Goal: Answer question/provide support: Share knowledge or assist other users

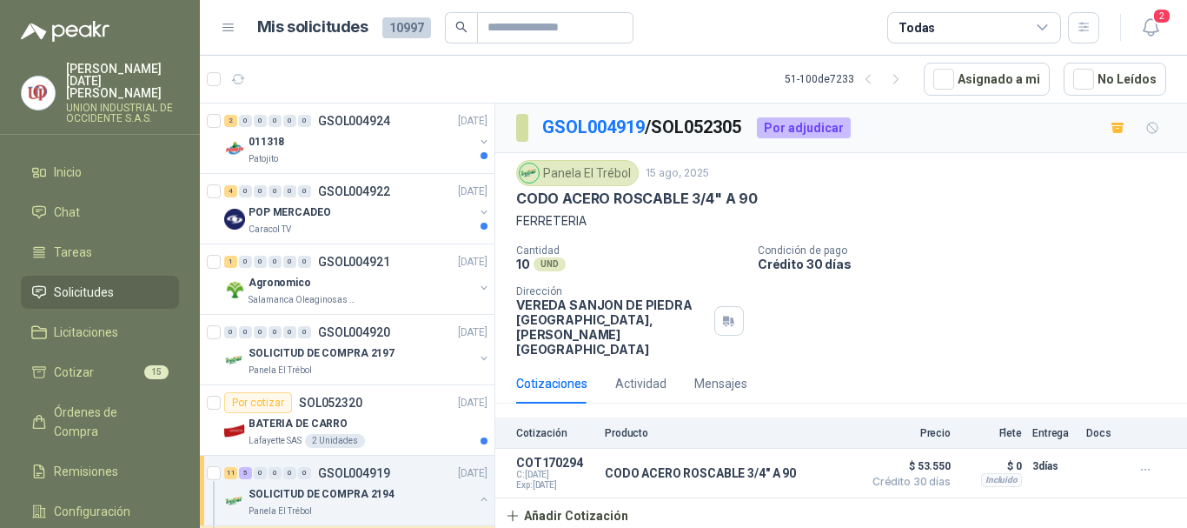
scroll to position [782, 0]
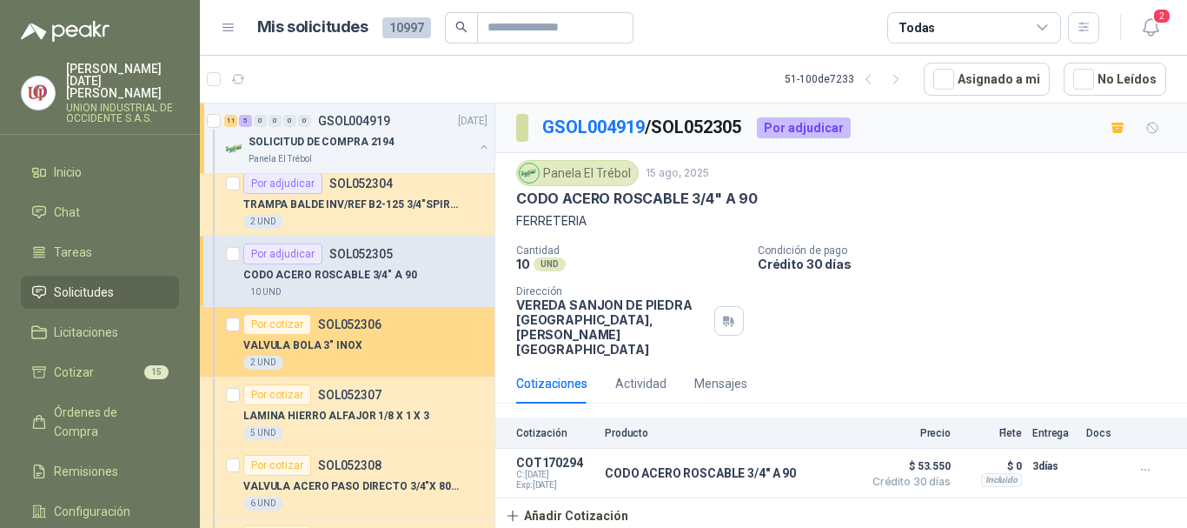
click at [282, 330] on div "Por cotizar" at bounding box center [277, 324] width 68 height 21
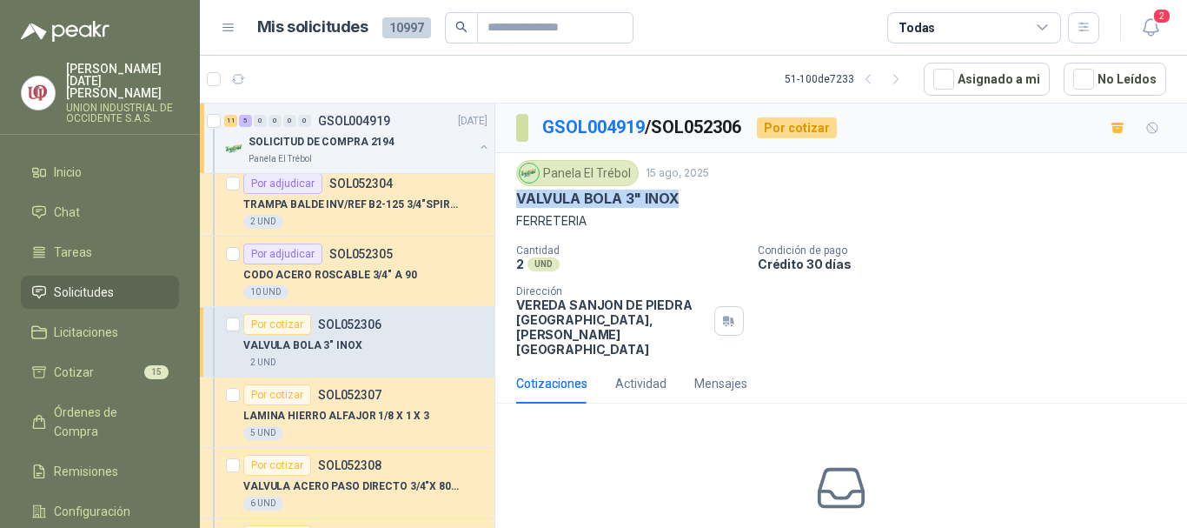
drag, startPoint x: 515, startPoint y: 196, endPoint x: 711, endPoint y: 196, distance: 195.6
click at [711, 196] on div "Panela El Trébol [DATE] VALVULA BOLA 3" INOX FERRETERIA Cantidad 2 UND  Condic…" at bounding box center [841, 258] width 692 height 210
copy p "VALVULA BOLA 3" INOX"
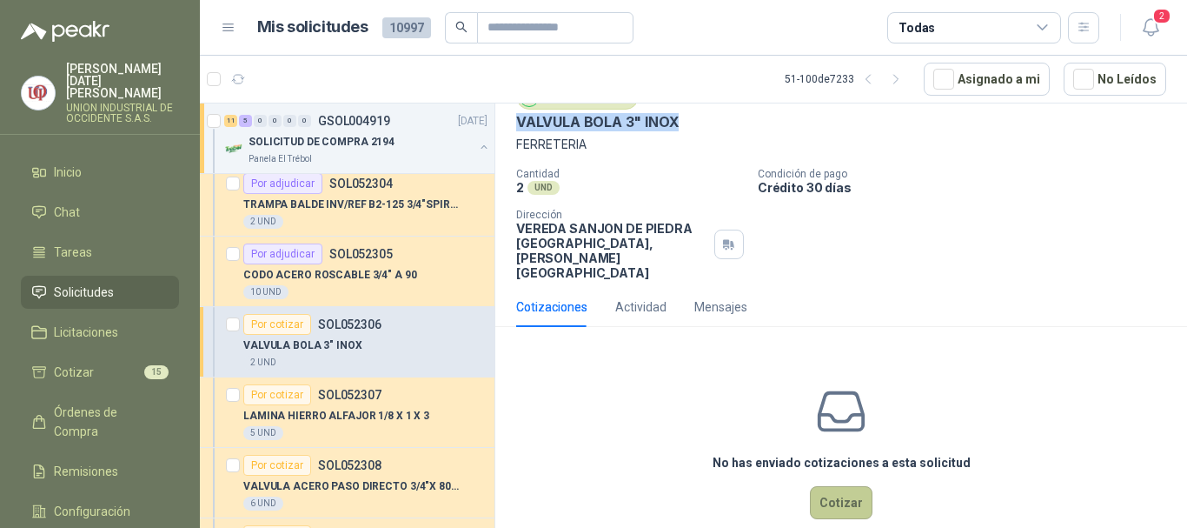
click at [842, 486] on button "Cotizar" at bounding box center [841, 502] width 63 height 33
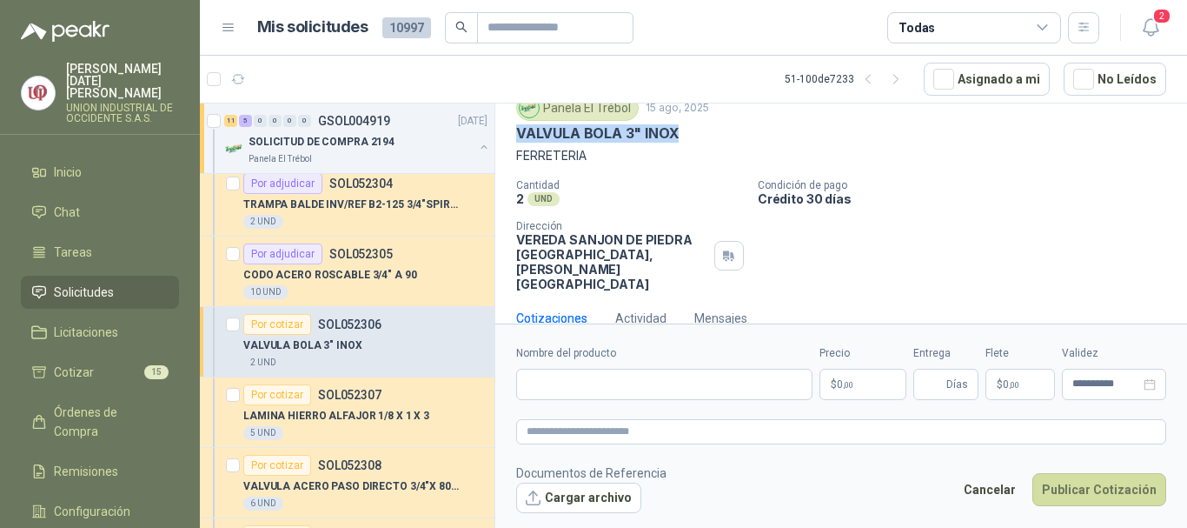
scroll to position [64, 0]
click at [580, 382] on input "Nombre del producto" at bounding box center [664, 384] width 296 height 31
paste input "**********"
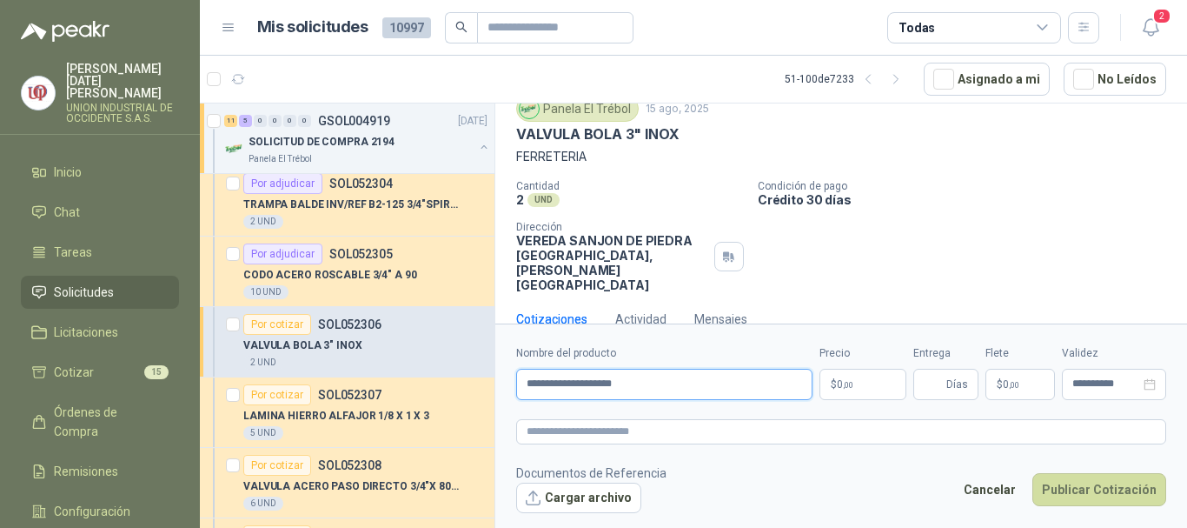
type input "**********"
click at [853, 381] on span ",00" at bounding box center [848, 385] width 10 height 10
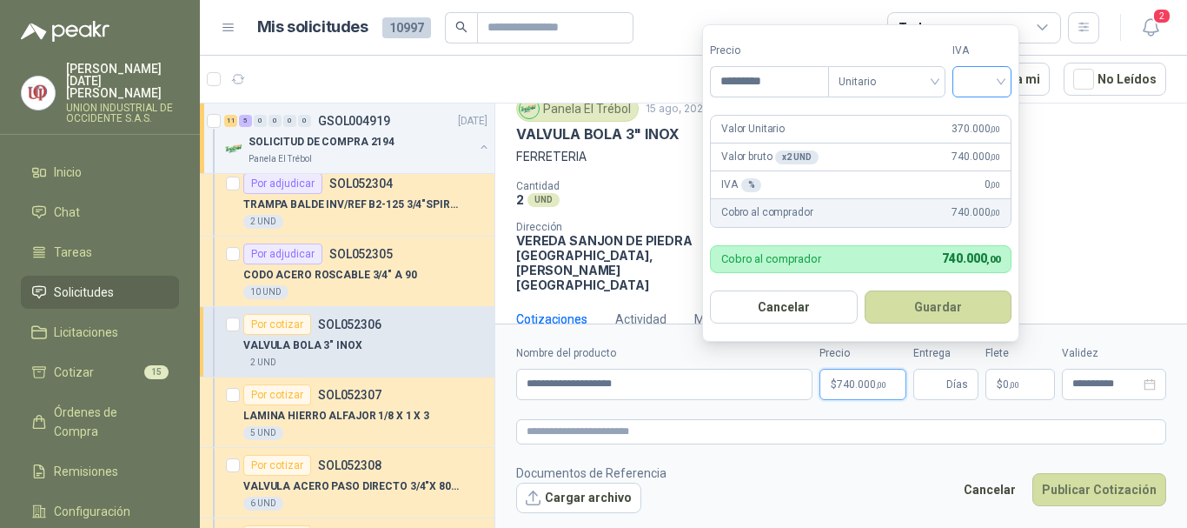
type input "*********"
click at [1000, 74] on input "search" at bounding box center [982, 80] width 38 height 26
drag, startPoint x: 985, startPoint y: 114, endPoint x: 887, endPoint y: 256, distance: 172.6
click at [984, 114] on div "19%" at bounding box center [986, 117] width 32 height 19
click at [926, 305] on button "Guardar" at bounding box center [941, 306] width 149 height 33
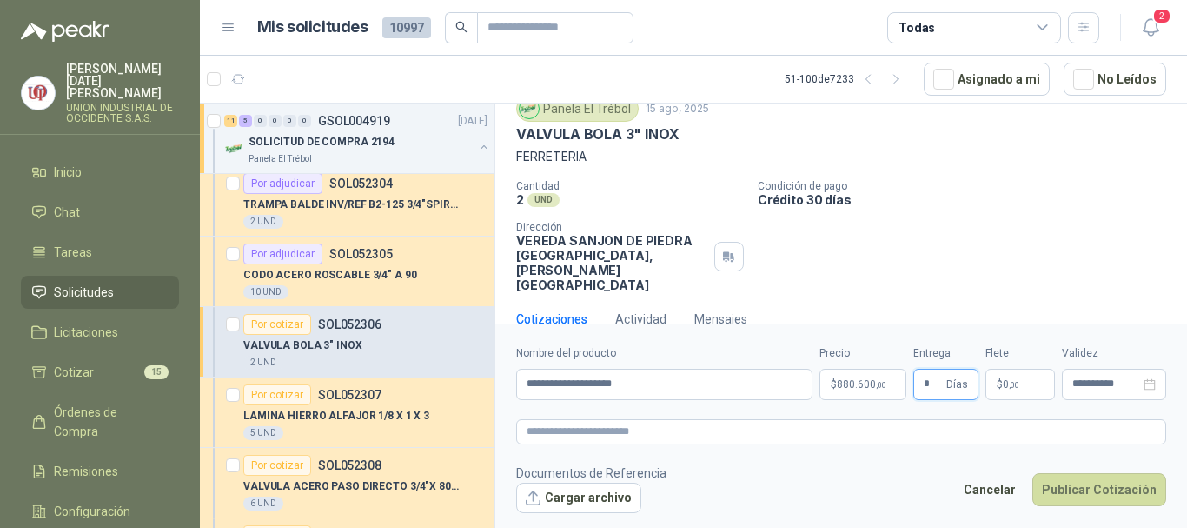
type input "*"
click at [999, 378] on p "$ 0 ,00" at bounding box center [1021, 384] width 70 height 31
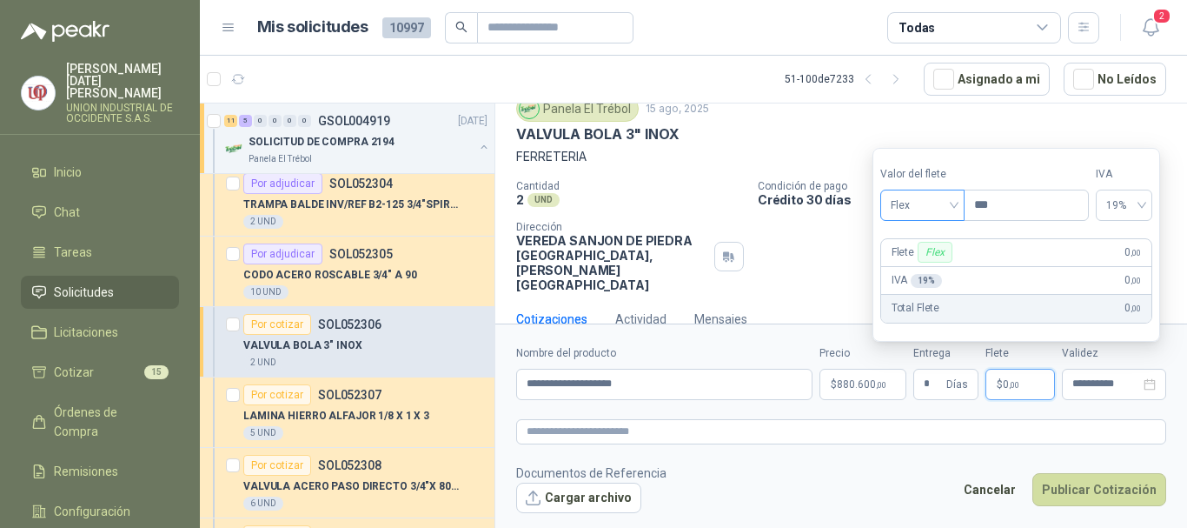
click at [914, 196] on span "Flex" at bounding box center [922, 205] width 63 height 26
click at [906, 273] on div "Incluido" at bounding box center [924, 269] width 60 height 19
click at [1060, 491] on button "Publicar Cotización" at bounding box center [1099, 489] width 134 height 33
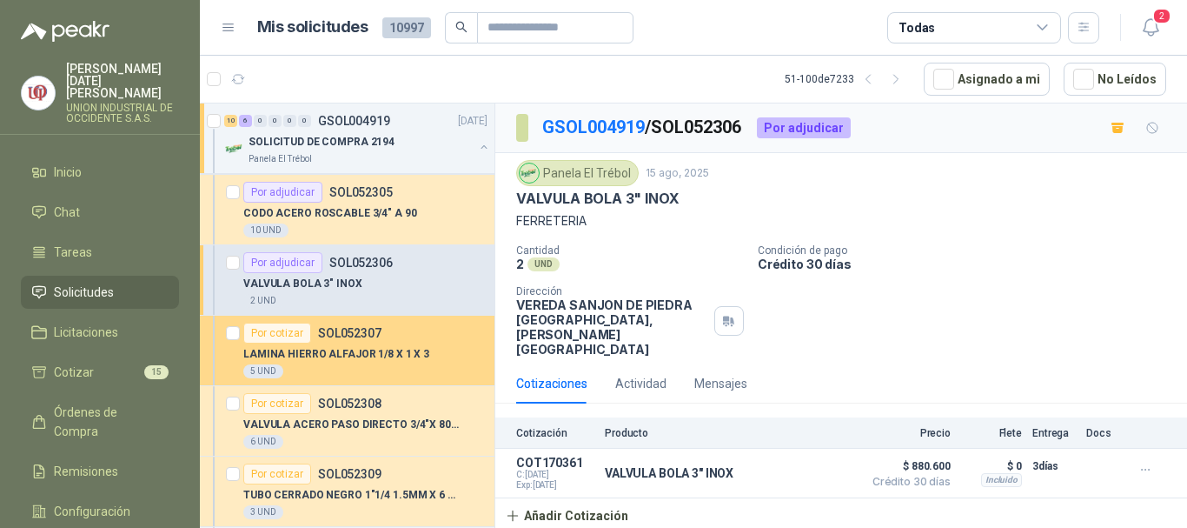
scroll to position [869, 0]
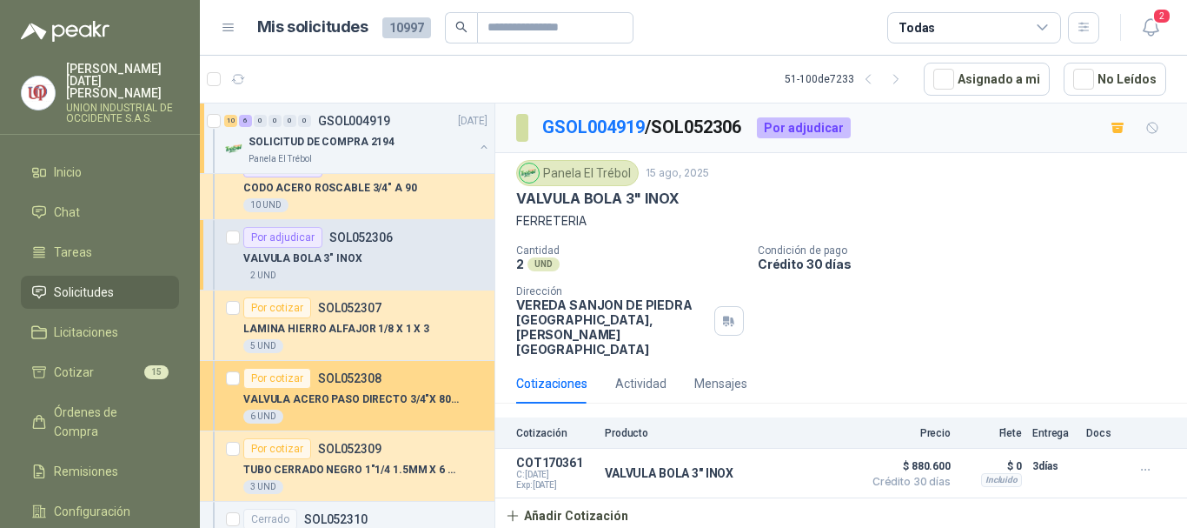
click at [352, 391] on p "VALVULA ACERO PASO DIRECTO 3/4"X 800 PS" at bounding box center [351, 399] width 216 height 17
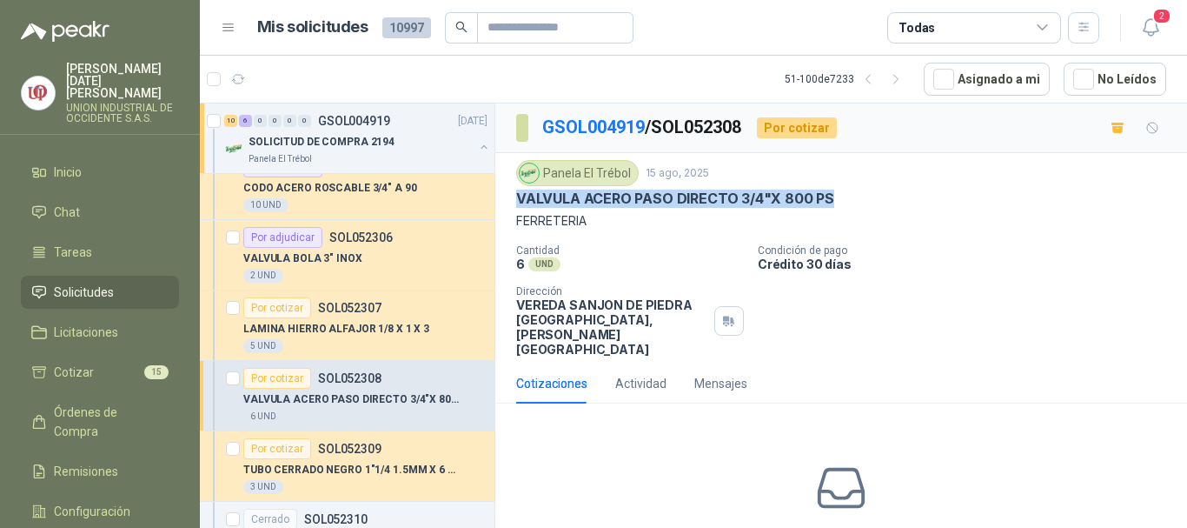
drag, startPoint x: 520, startPoint y: 196, endPoint x: 831, endPoint y: 208, distance: 311.3
click at [831, 208] on div "VALVULA ACERO PASO DIRECTO 3/4"X 800 PS" at bounding box center [841, 198] width 650 height 18
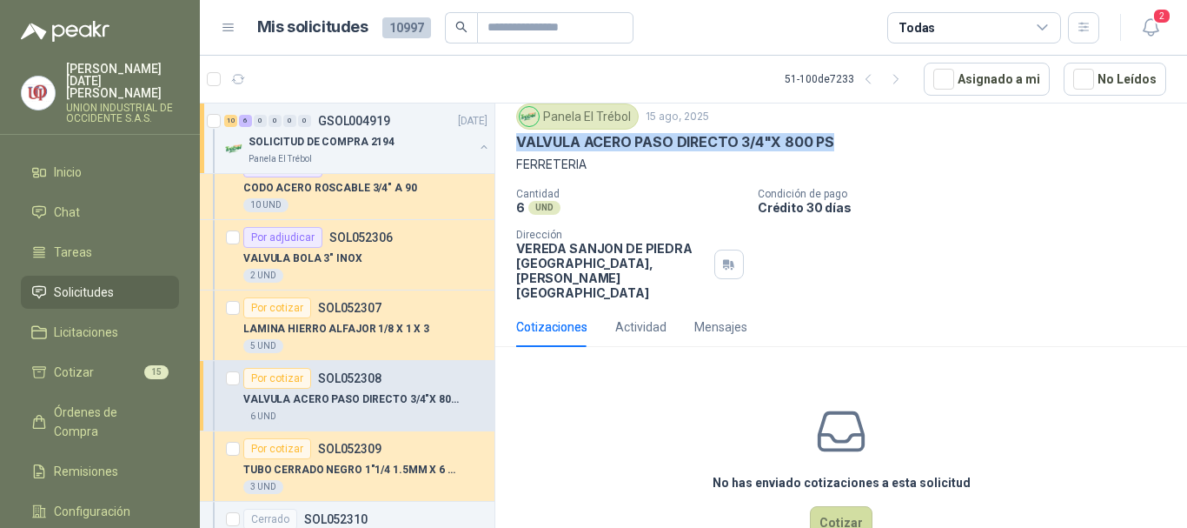
scroll to position [76, 0]
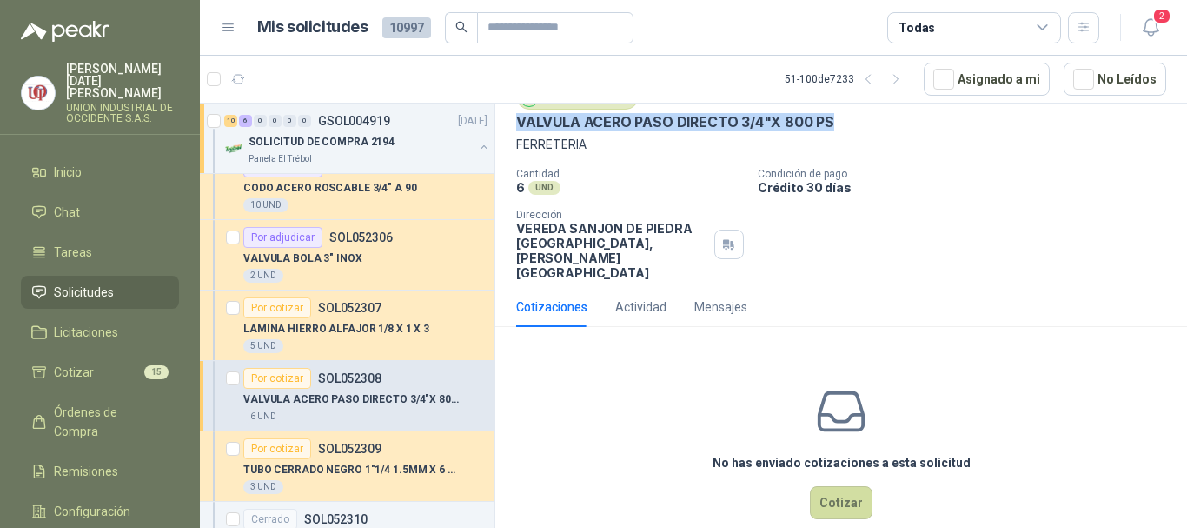
copy p "VALVULA ACERO PASO DIRECTO 3/4"X 800 PS"
click at [827, 486] on button "Cotizar" at bounding box center [841, 502] width 63 height 33
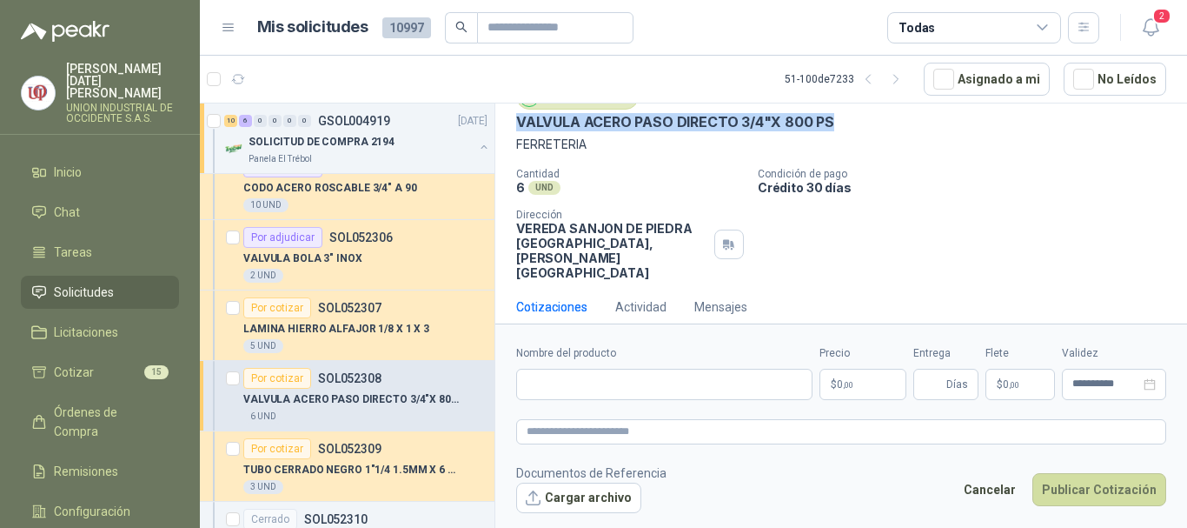
scroll to position [64, 0]
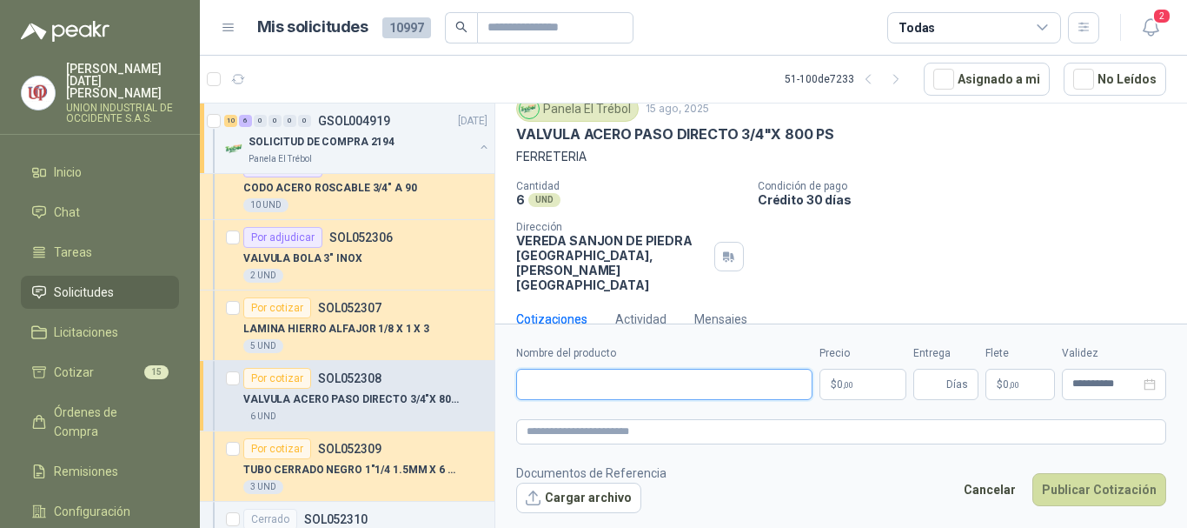
click at [554, 395] on input "Nombre del producto" at bounding box center [664, 384] width 296 height 31
paste input "**********"
type input "**********"
click at [850, 380] on span ",00" at bounding box center [848, 385] width 10 height 10
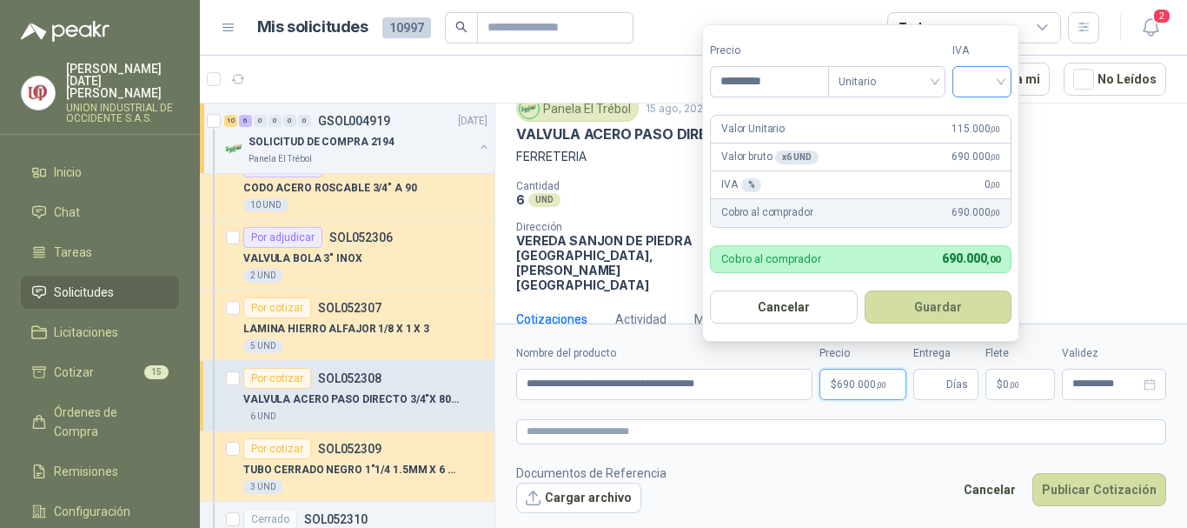
type input "*********"
click at [1001, 76] on input "search" at bounding box center [982, 80] width 38 height 26
click at [978, 112] on div "19%" at bounding box center [986, 117] width 32 height 19
click at [952, 296] on button "Guardar" at bounding box center [941, 306] width 149 height 33
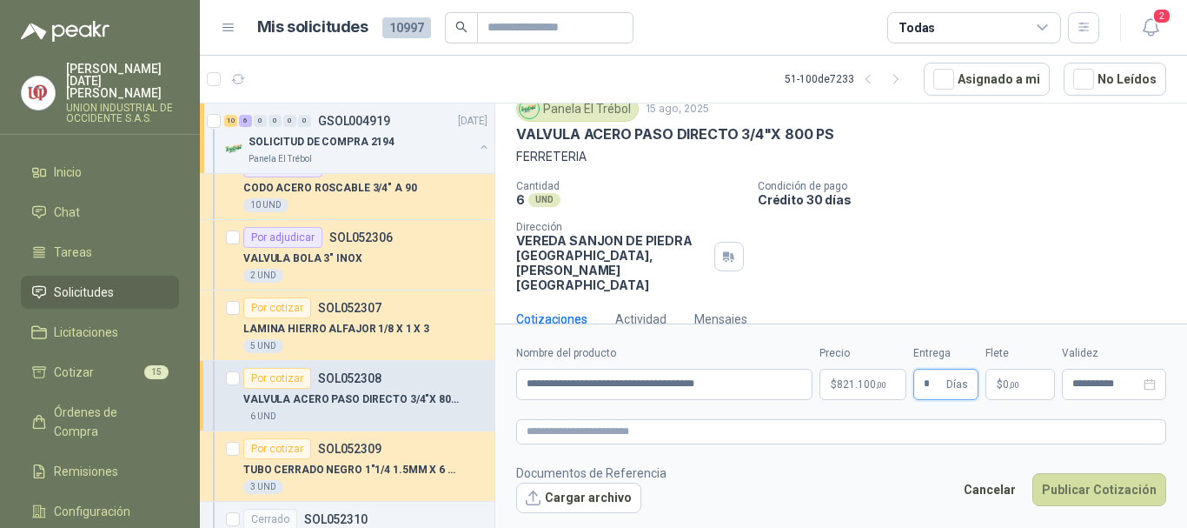
type input "*"
click at [1002, 377] on p "$ 0 ,00" at bounding box center [1021, 384] width 70 height 31
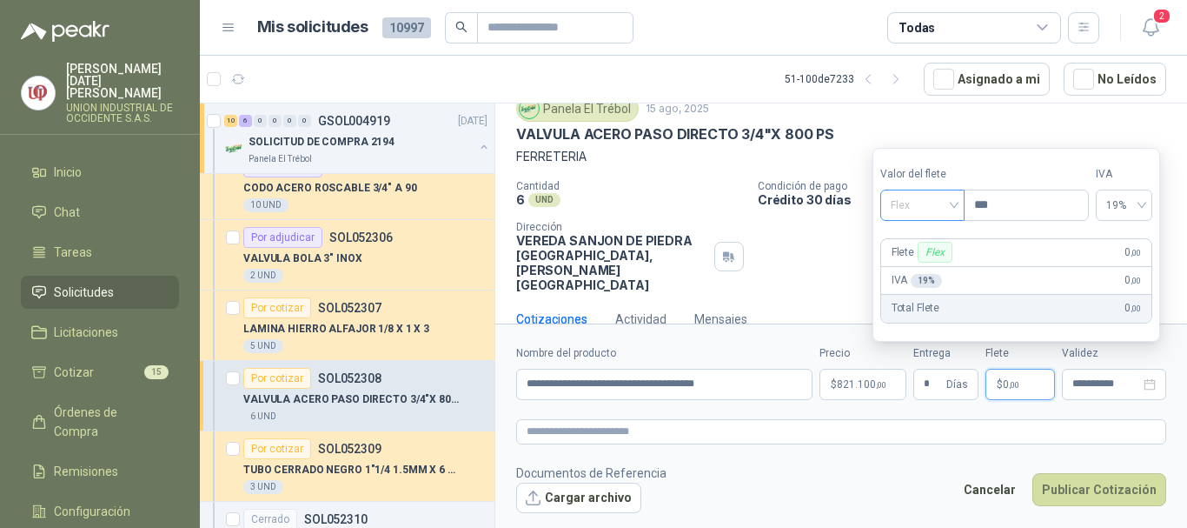
click at [958, 196] on div "Flex" at bounding box center [922, 204] width 84 height 31
click at [921, 264] on div "Incluido" at bounding box center [924, 269] width 60 height 19
click at [1097, 481] on button "Publicar Cotización" at bounding box center [1099, 489] width 134 height 33
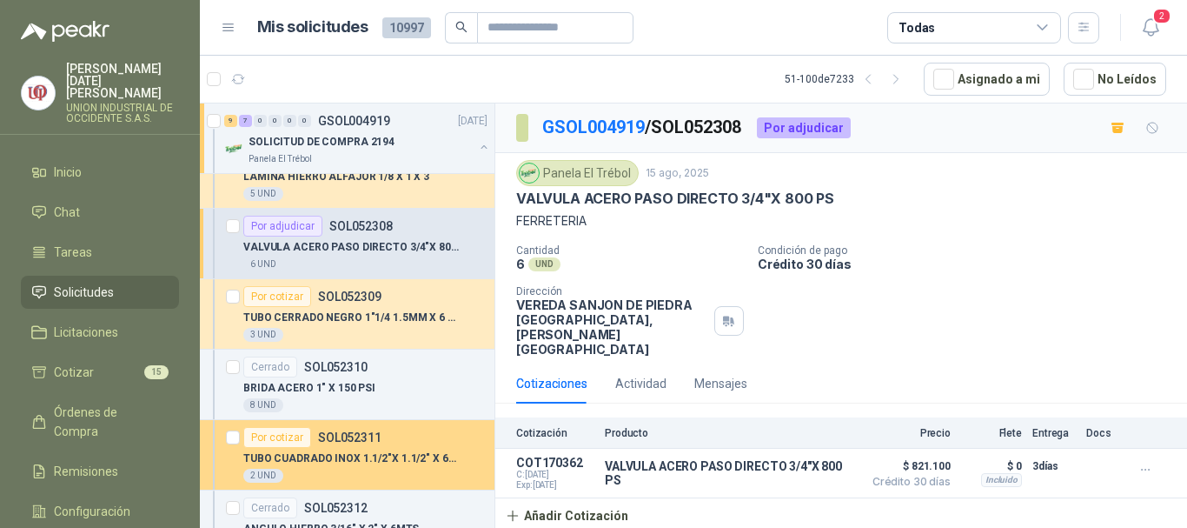
scroll to position [1043, 0]
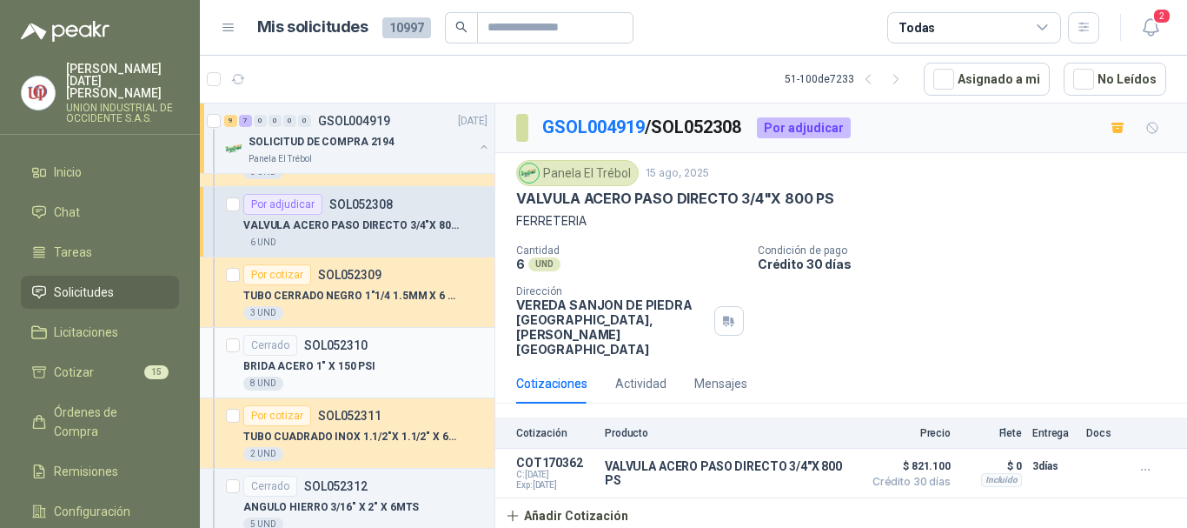
click at [322, 364] on p "BRIDA ACERO 1" X 150 PSI" at bounding box center [309, 366] width 132 height 17
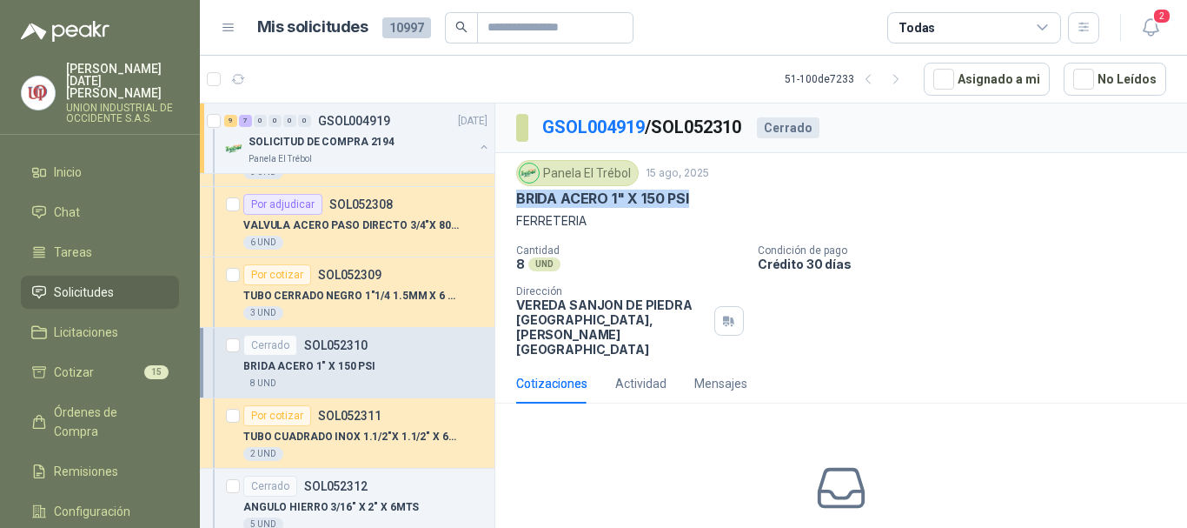
drag, startPoint x: 514, startPoint y: 204, endPoint x: 701, endPoint y: 196, distance: 187.1
click at [701, 196] on div "Panela El Trébol [DATE] [PERSON_NAME] 1" X 150 PSI FERRETERIA Cantidad 8 UND  …" at bounding box center [841, 258] width 692 height 210
copy p "BRIDA ACERO 1" X 150 PSI"
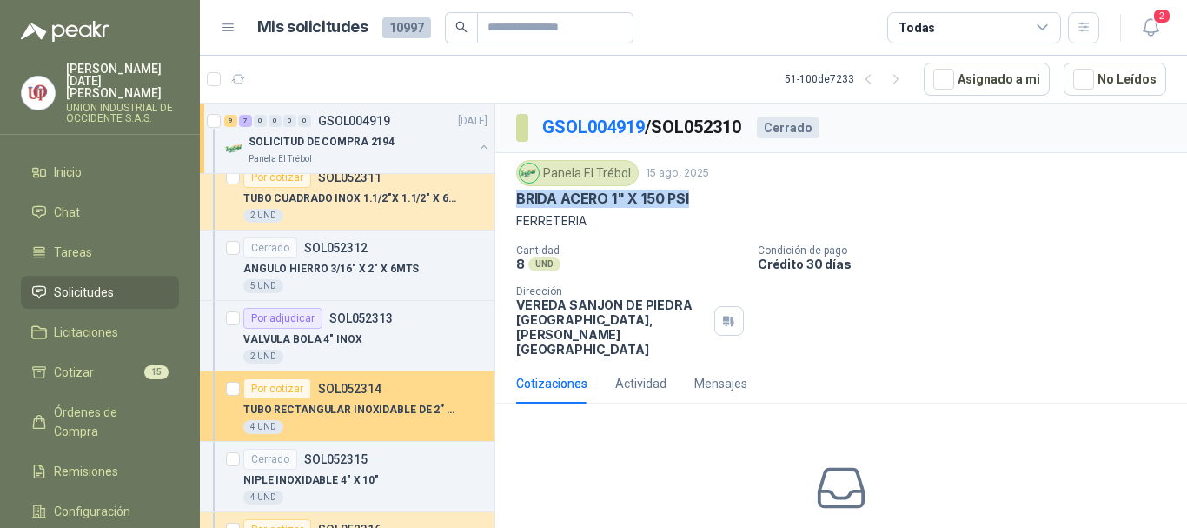
scroll to position [1304, 0]
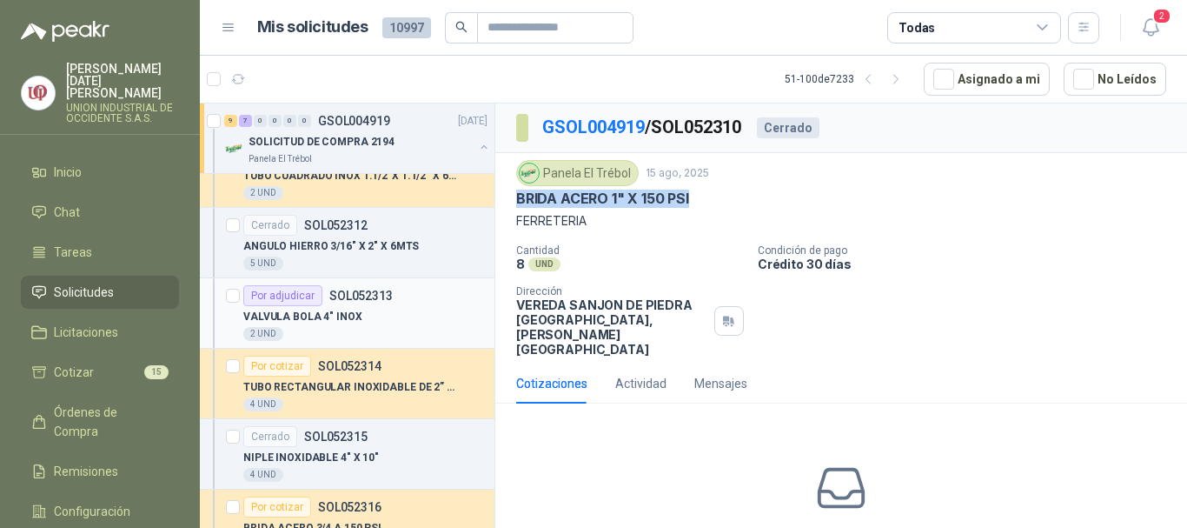
click at [337, 309] on p "VALVULA BOLA 4" INOX" at bounding box center [302, 317] width 119 height 17
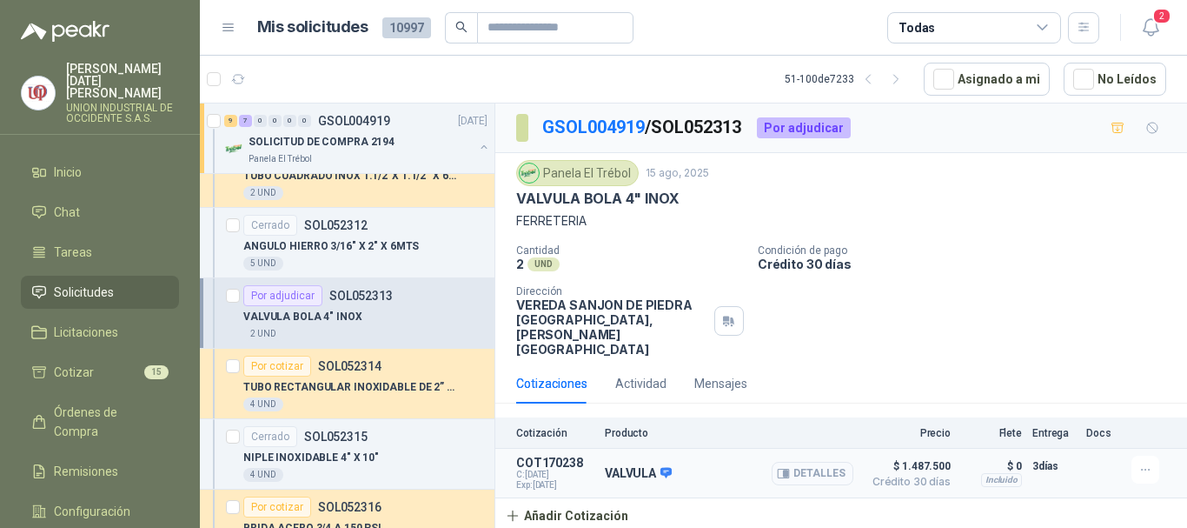
click at [815, 461] on button "Detalles" at bounding box center [813, 472] width 82 height 23
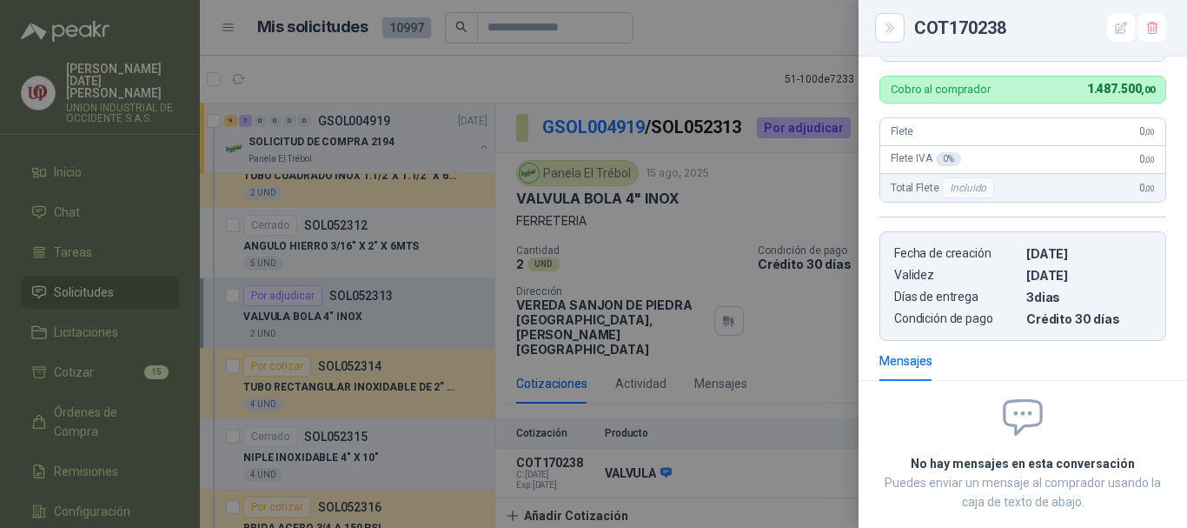
scroll to position [322, 0]
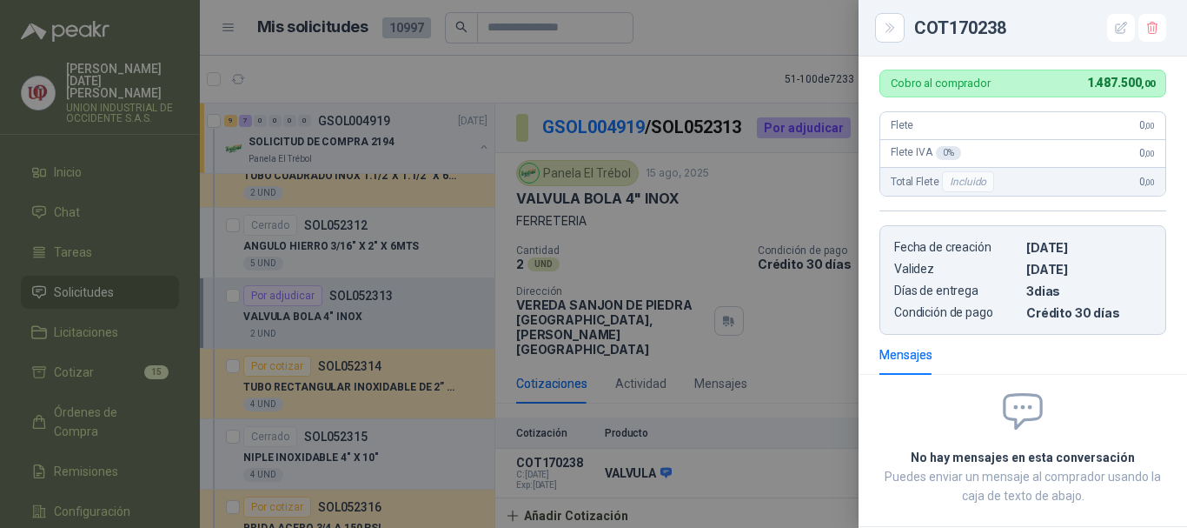
click at [305, 442] on div at bounding box center [593, 264] width 1187 height 528
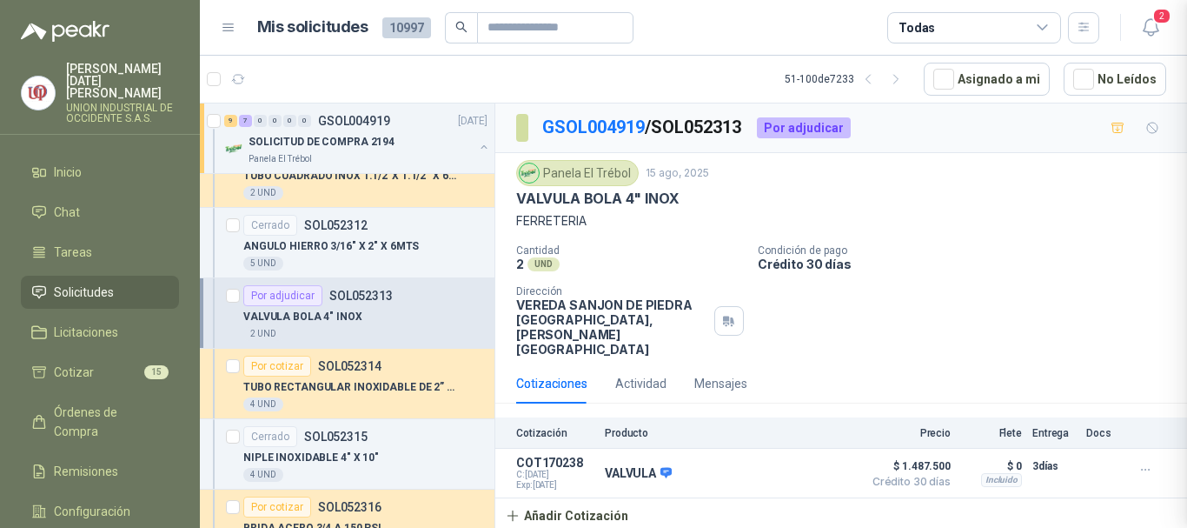
scroll to position [418, 0]
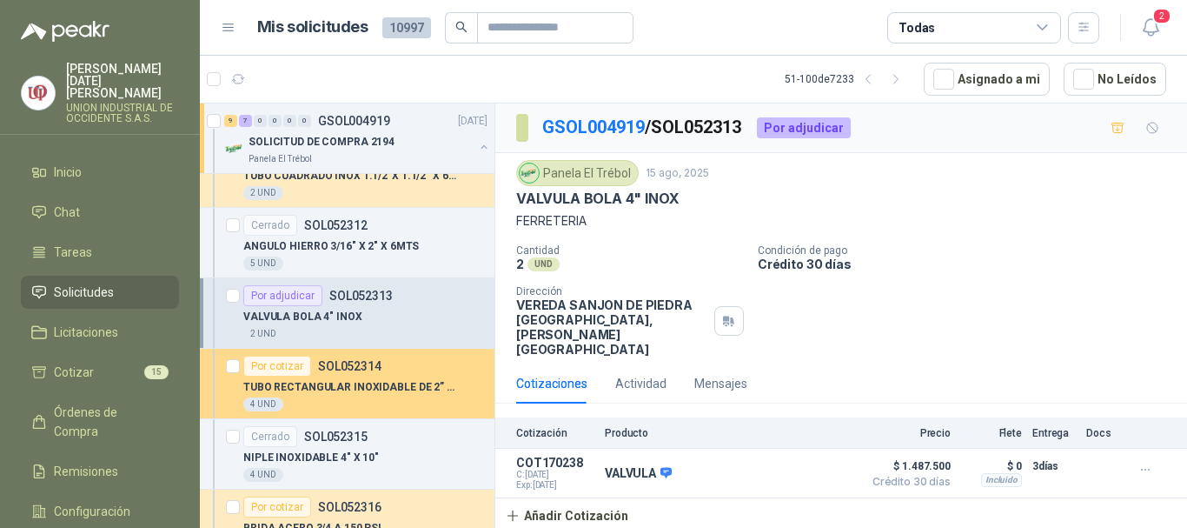
click at [317, 388] on p "TUBO RECTANGULAR INOXIDABLE DE 2” X 1.1/2 X 6 MTS CALIBRE 16" at bounding box center [351, 387] width 216 height 17
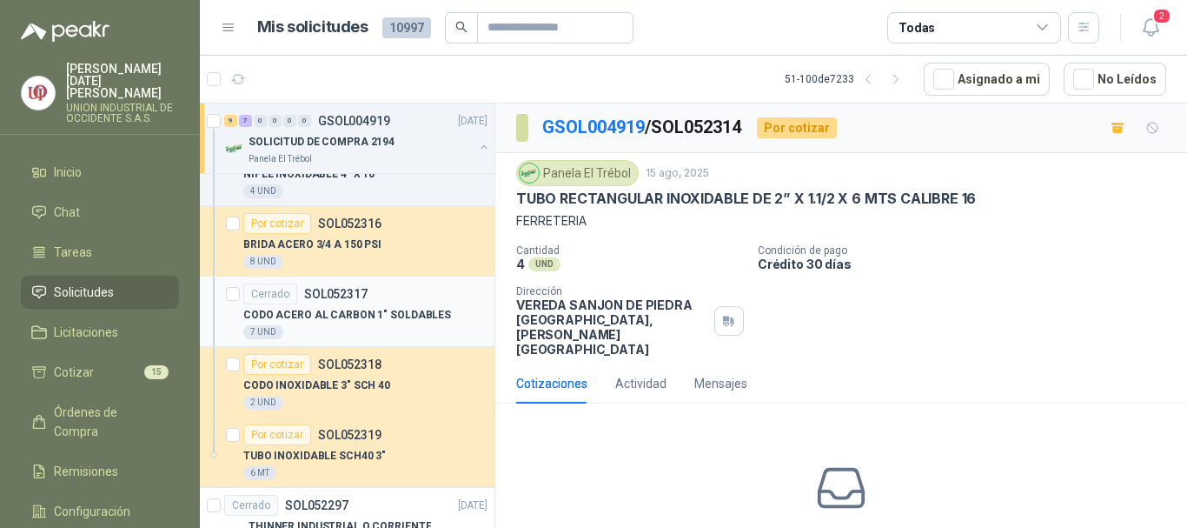
scroll to position [1651, 0]
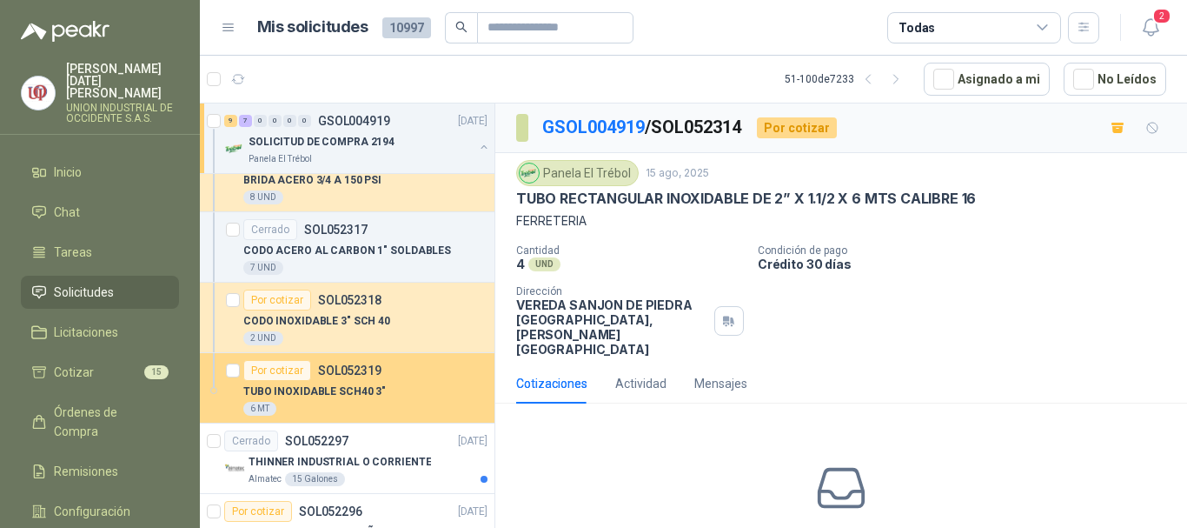
click at [336, 380] on div "Por cotizar SOL052319" at bounding box center [312, 370] width 138 height 21
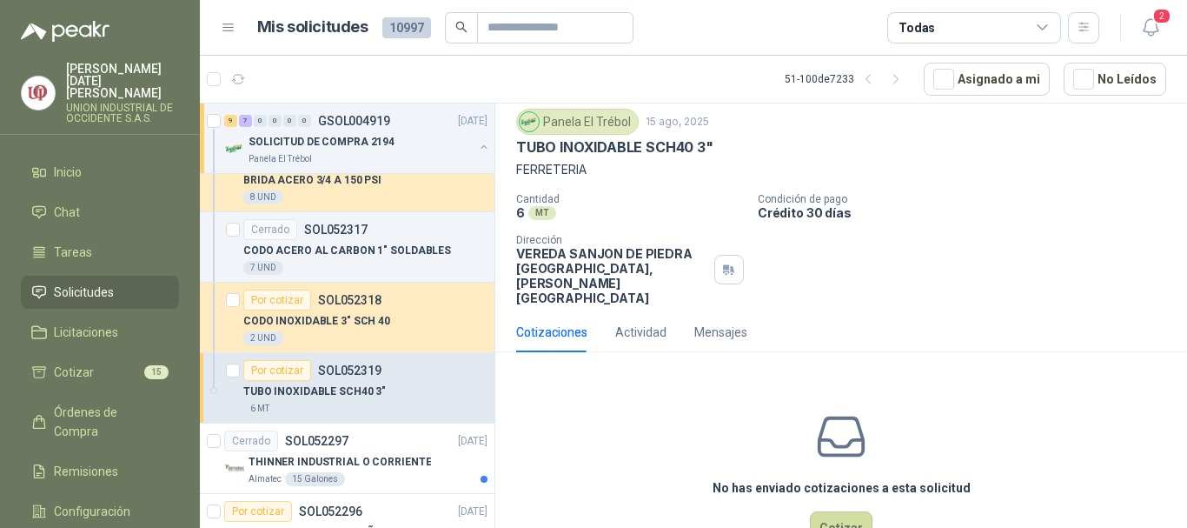
scroll to position [76, 0]
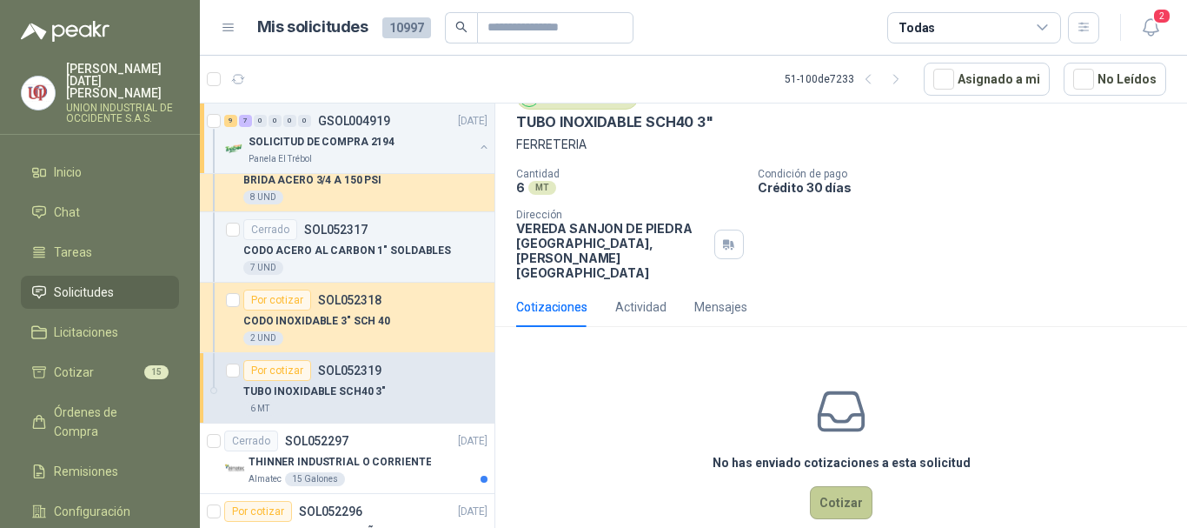
click at [833, 486] on button "Cotizar" at bounding box center [841, 502] width 63 height 33
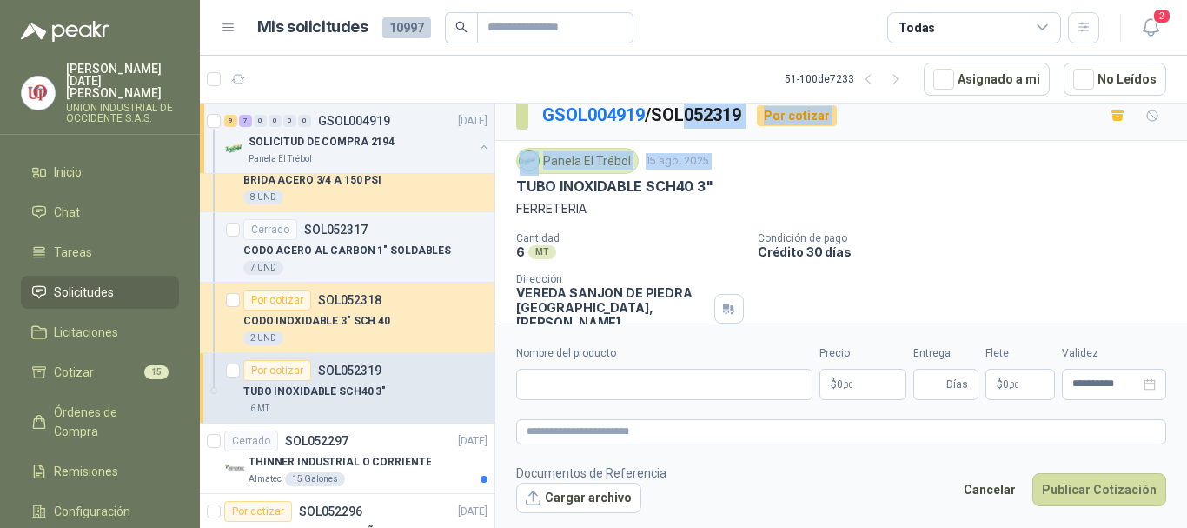
scroll to position [6, 0]
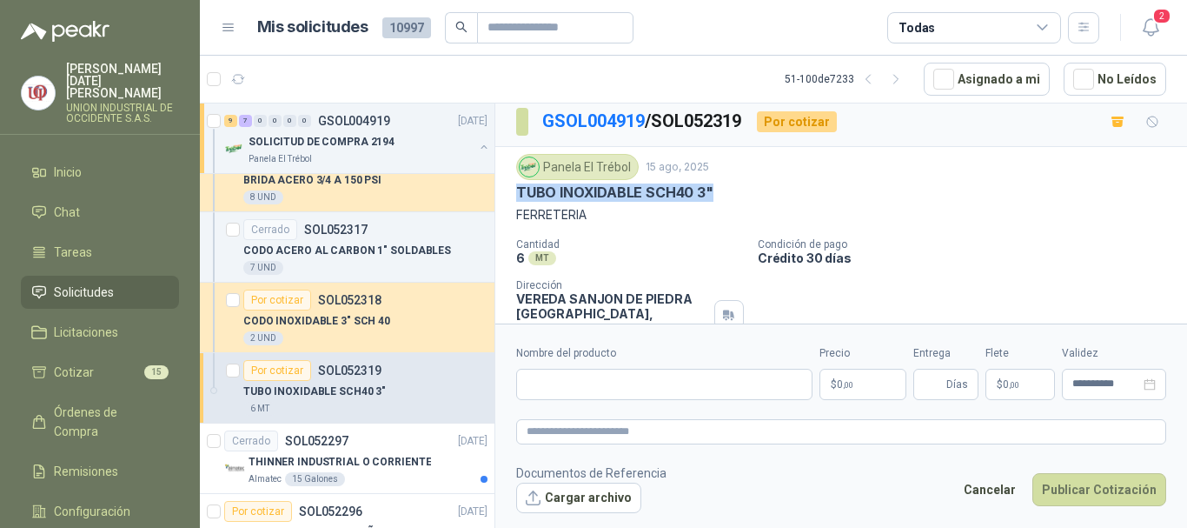
drag, startPoint x: 517, startPoint y: 124, endPoint x: 723, endPoint y: 196, distance: 218.0
click at [723, 196] on div "Panela El Trébol [DATE] TUBO INOXIDABLE SCH40 3" FERRETERIA" at bounding box center [841, 189] width 650 height 70
copy p "TUBO INOXIDABLE SCH40 3""
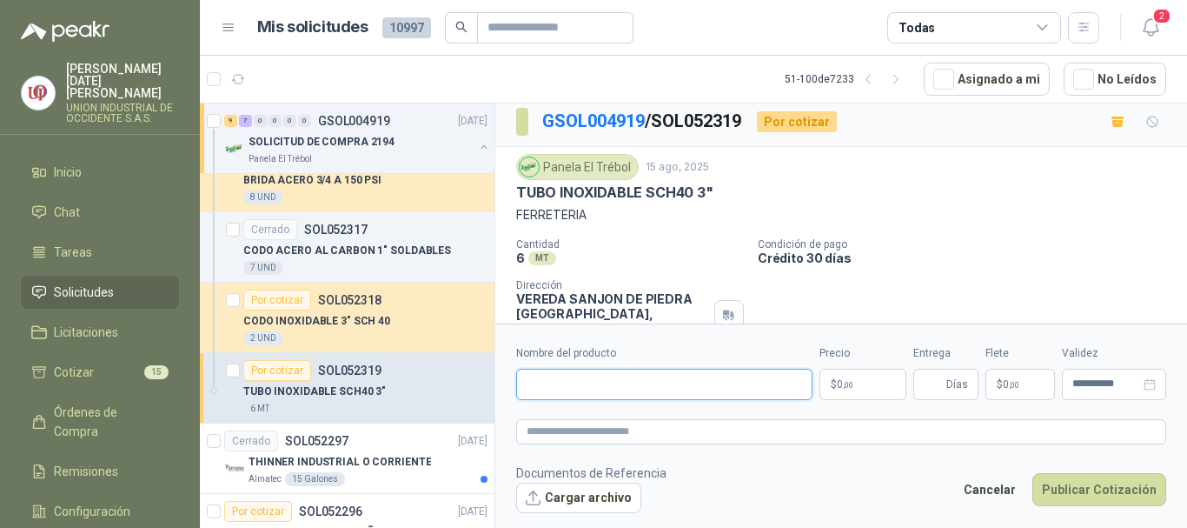
click at [562, 388] on input "Nombre del producto" at bounding box center [664, 384] width 296 height 31
paste input "**********"
type input "**********"
click at [935, 373] on input "Entrega" at bounding box center [933, 384] width 19 height 30
type input "*"
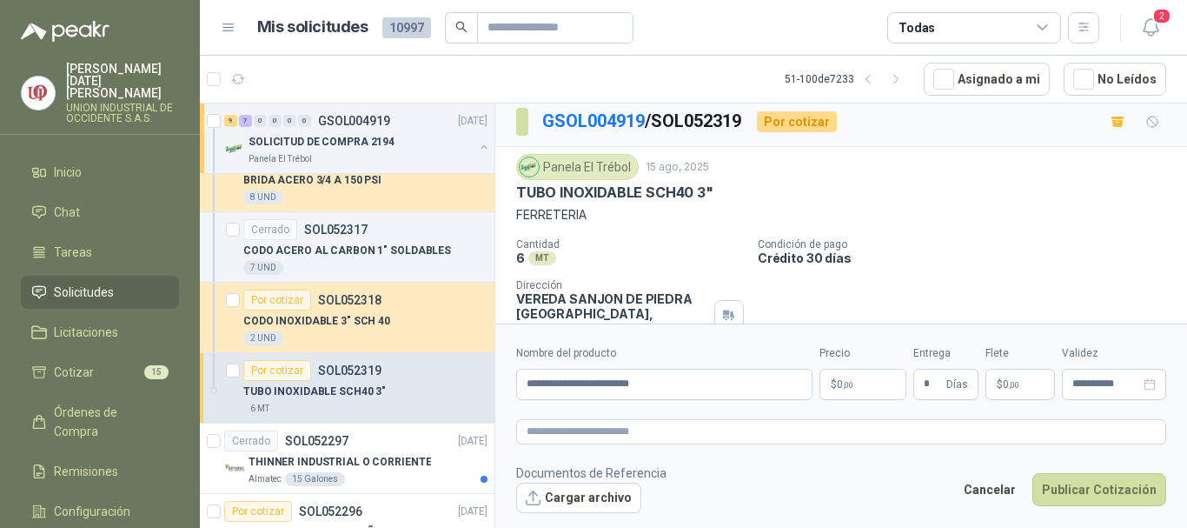
click at [851, 379] on span "0 ,00" at bounding box center [845, 384] width 17 height 10
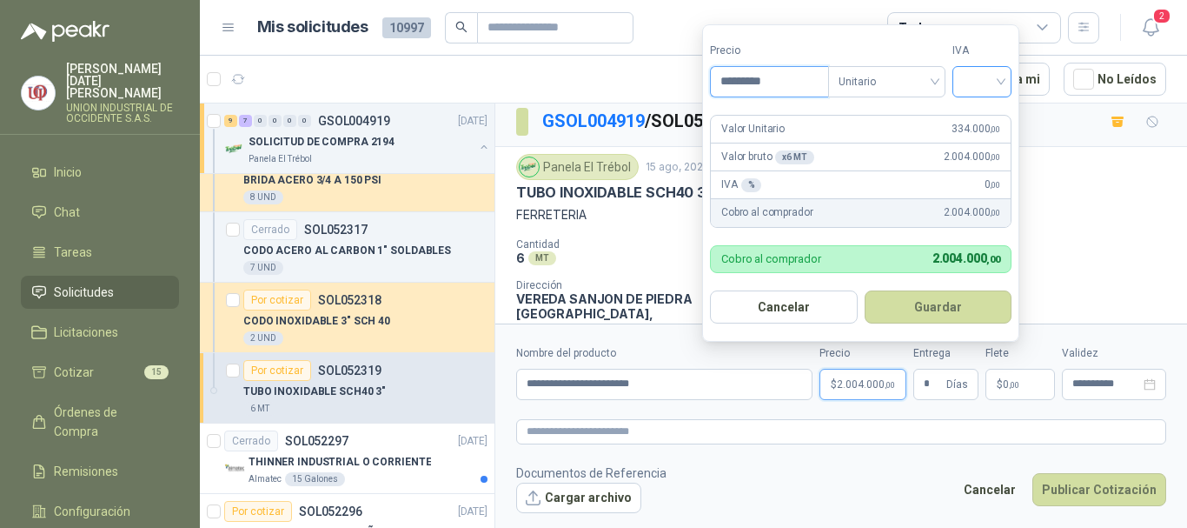
click at [1006, 76] on div at bounding box center [982, 81] width 59 height 31
type input "*********"
click at [987, 116] on div "19%" at bounding box center [986, 117] width 32 height 19
click at [932, 299] on button "Guardar" at bounding box center [941, 306] width 149 height 33
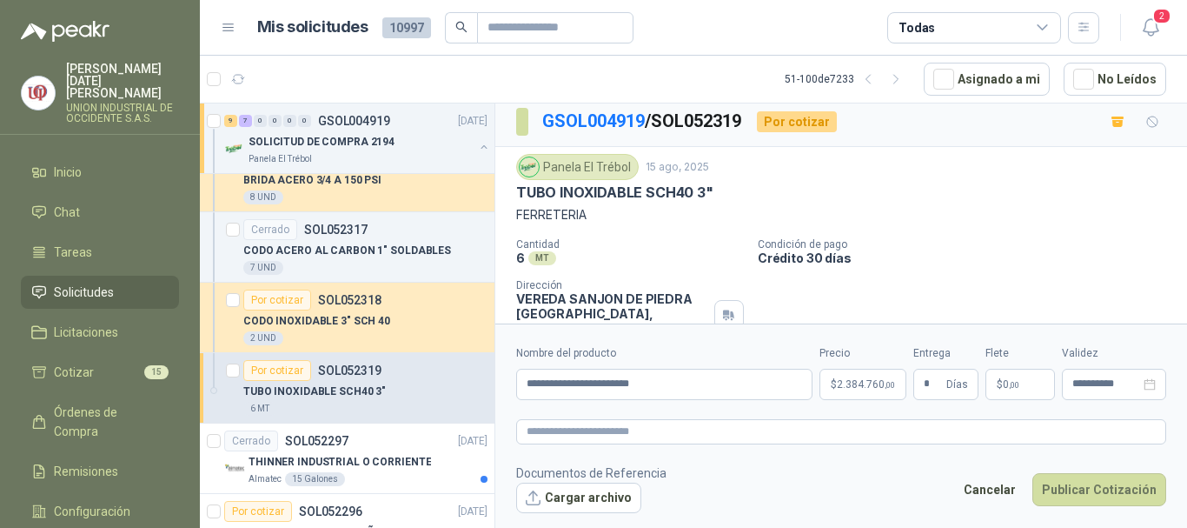
click at [1022, 381] on p "$ 0 ,00" at bounding box center [1021, 384] width 70 height 31
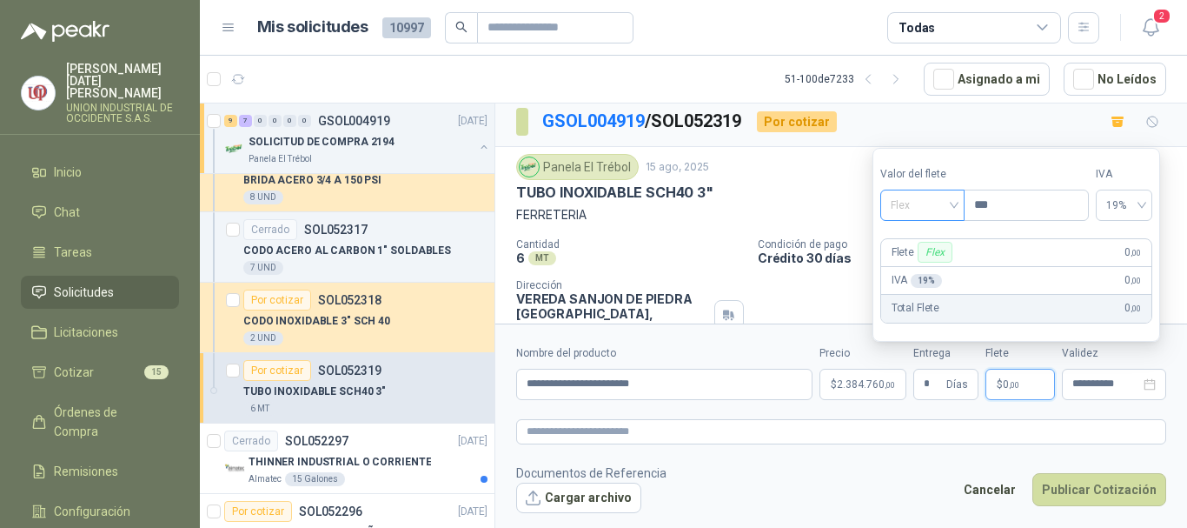
click at [943, 203] on span "Flex" at bounding box center [922, 205] width 63 height 26
click at [918, 271] on div "Incluido" at bounding box center [924, 269] width 60 height 19
click at [1084, 489] on button "Publicar Cotización" at bounding box center [1099, 489] width 134 height 33
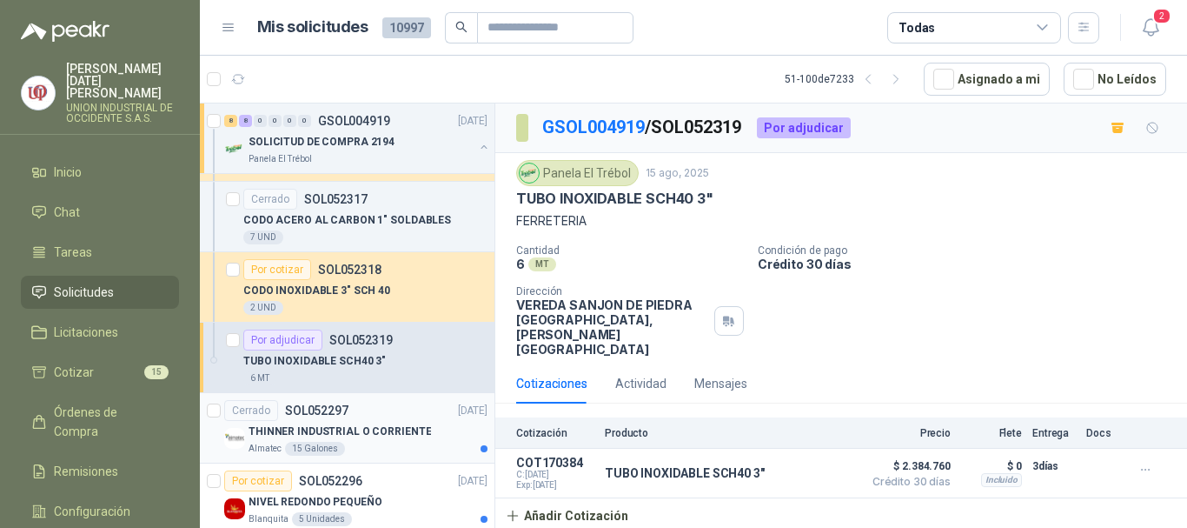
scroll to position [1651, 0]
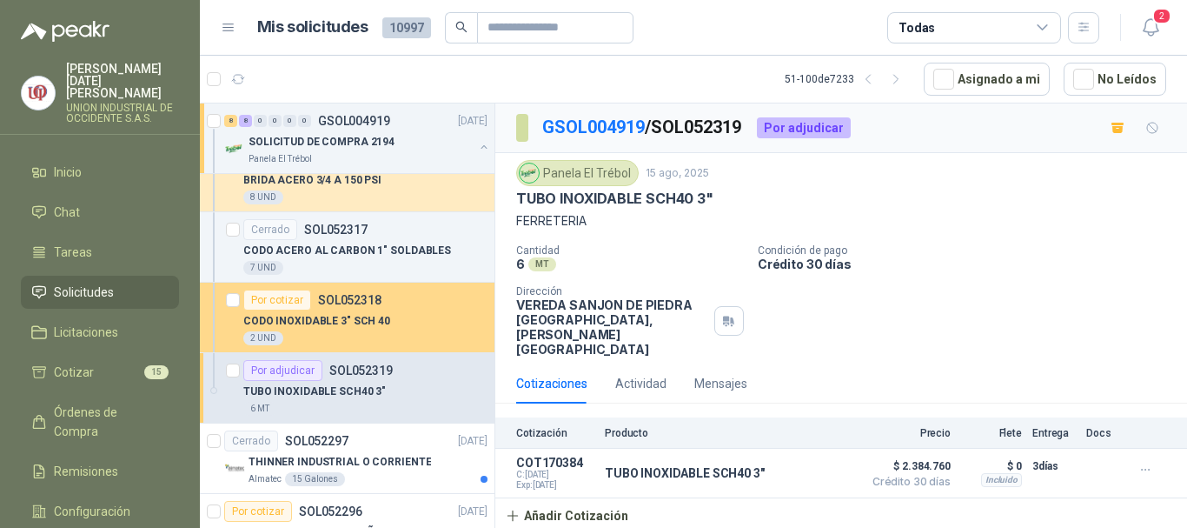
click at [292, 289] on div "Por cotizar" at bounding box center [277, 299] width 68 height 21
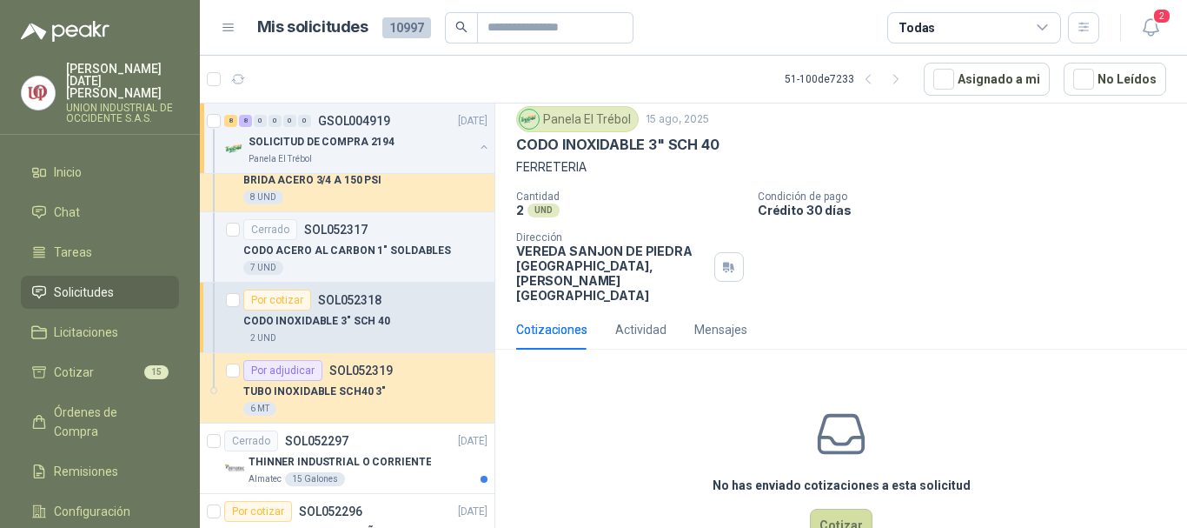
scroll to position [76, 0]
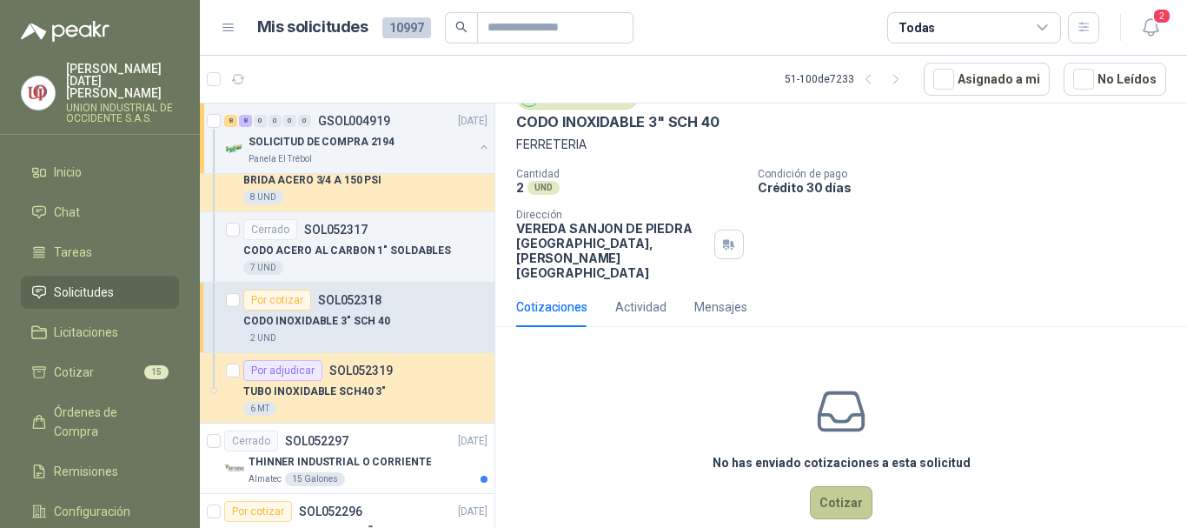
click at [836, 486] on button "Cotizar" at bounding box center [841, 502] width 63 height 33
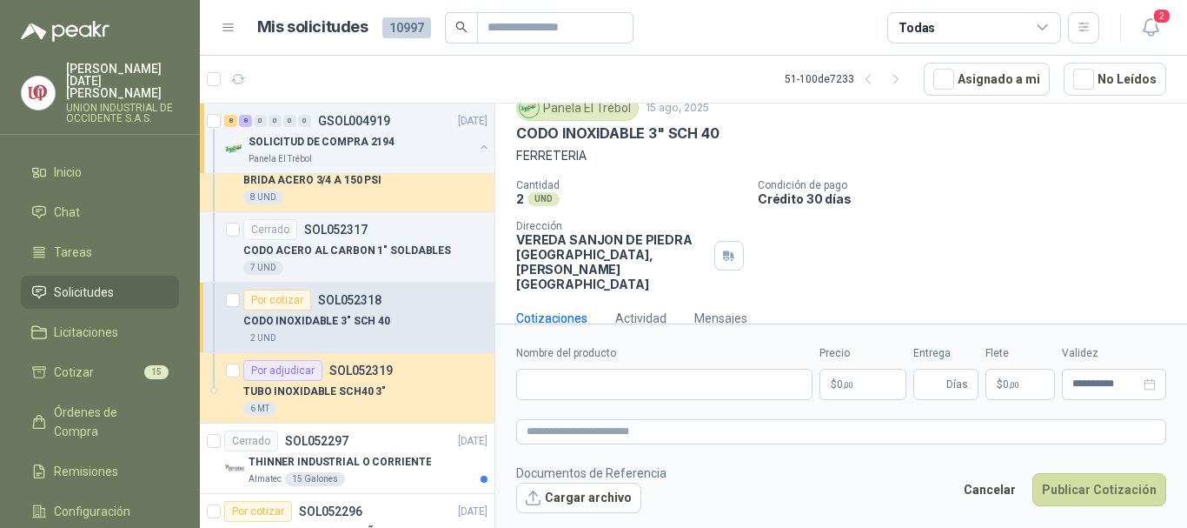
scroll to position [64, 0]
drag, startPoint x: 513, startPoint y: 133, endPoint x: 754, endPoint y: 143, distance: 241.0
click at [754, 143] on div "Panela El Trébol [DATE] CODO INOXIDABLE 3" SCH 40 FERRETERIA Cantidad 2 UND  C…" at bounding box center [841, 194] width 692 height 210
copy p "CODO INOXIDABLE 3" SCH 40"
click at [553, 384] on input "Nombre del producto" at bounding box center [664, 384] width 296 height 31
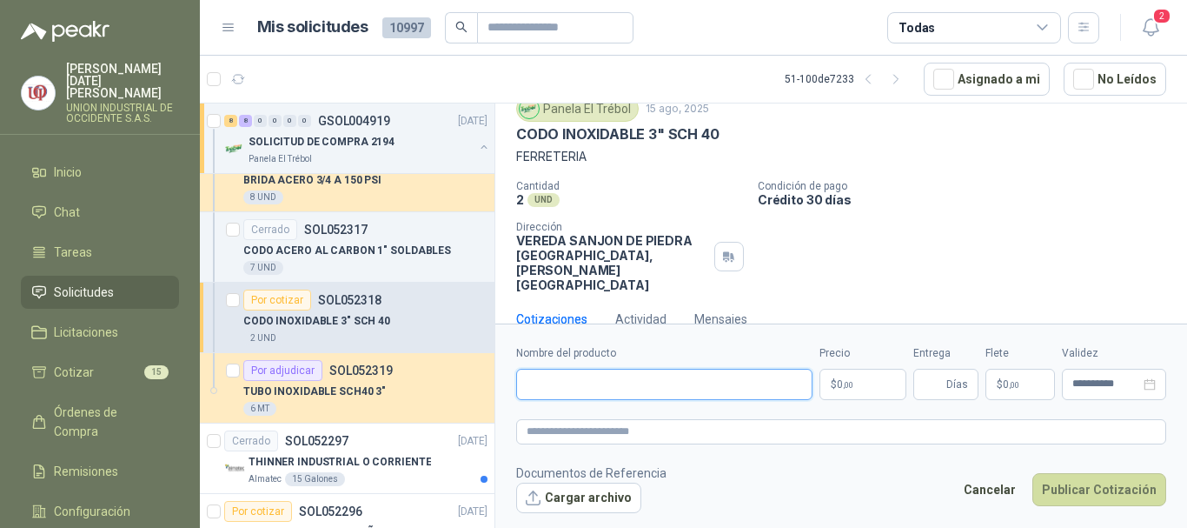
paste input "**********"
type input "**********"
click at [861, 385] on p "$ 0 ,00" at bounding box center [863, 384] width 87 height 31
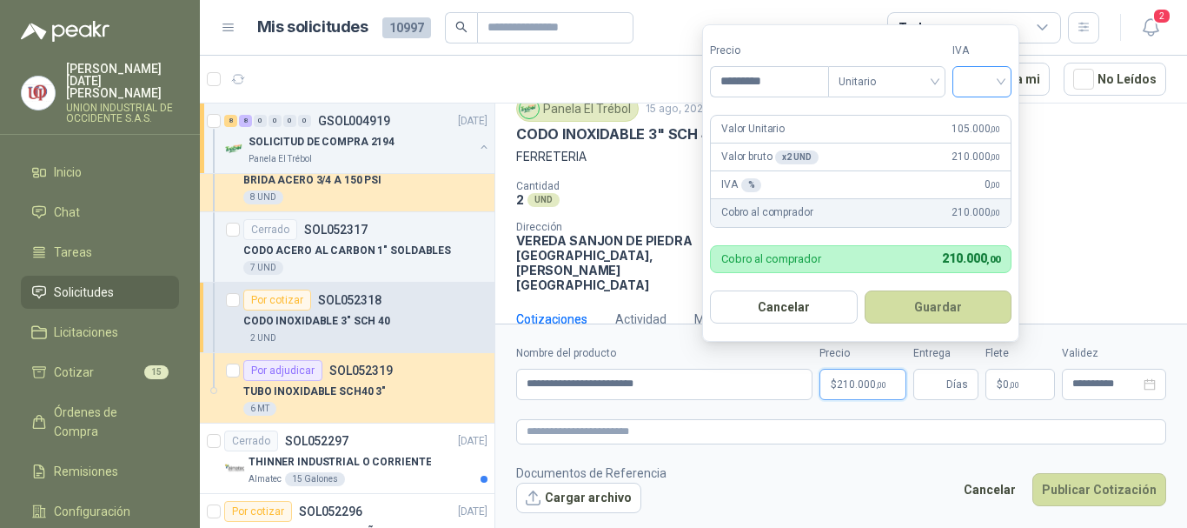
type input "*********"
click at [1001, 83] on input "search" at bounding box center [982, 80] width 38 height 26
click at [999, 81] on input "search" at bounding box center [982, 80] width 38 height 26
click at [980, 119] on div "19%" at bounding box center [986, 117] width 32 height 19
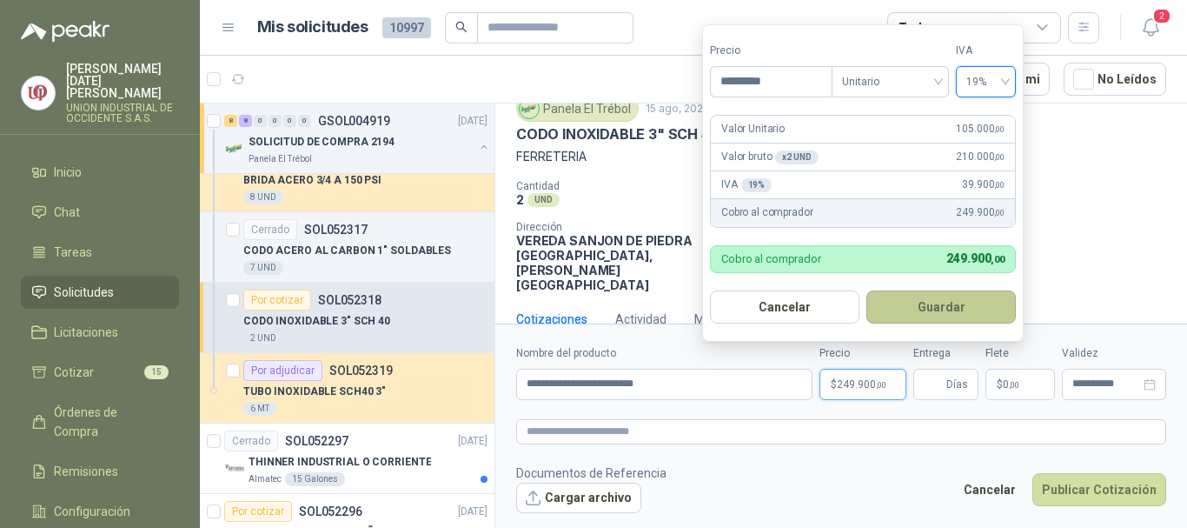
click at [959, 305] on button "Guardar" at bounding box center [941, 306] width 149 height 33
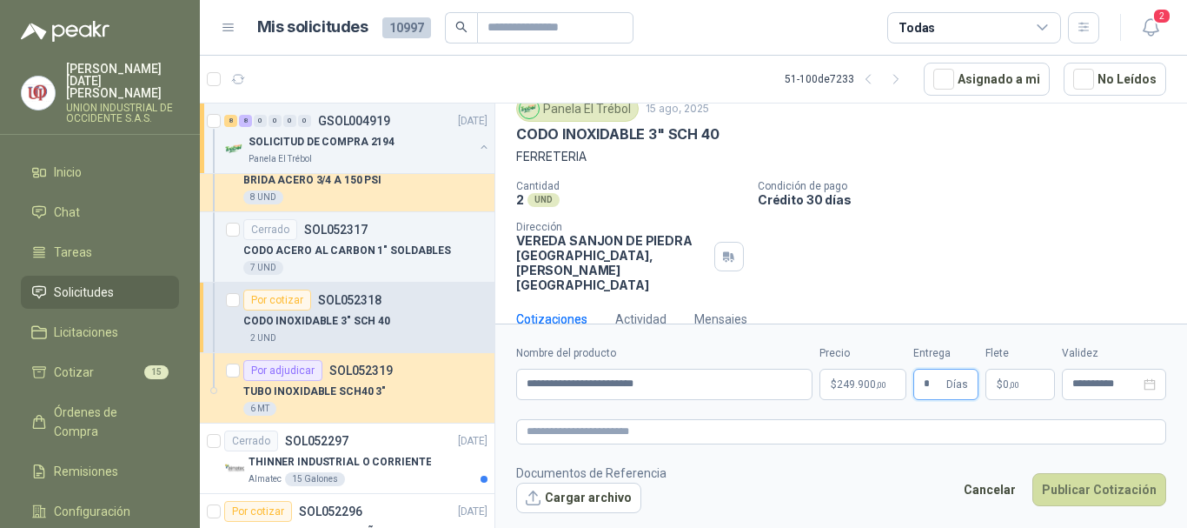
type input "*"
click at [1026, 381] on p "$ 0 ,00" at bounding box center [1021, 384] width 70 height 31
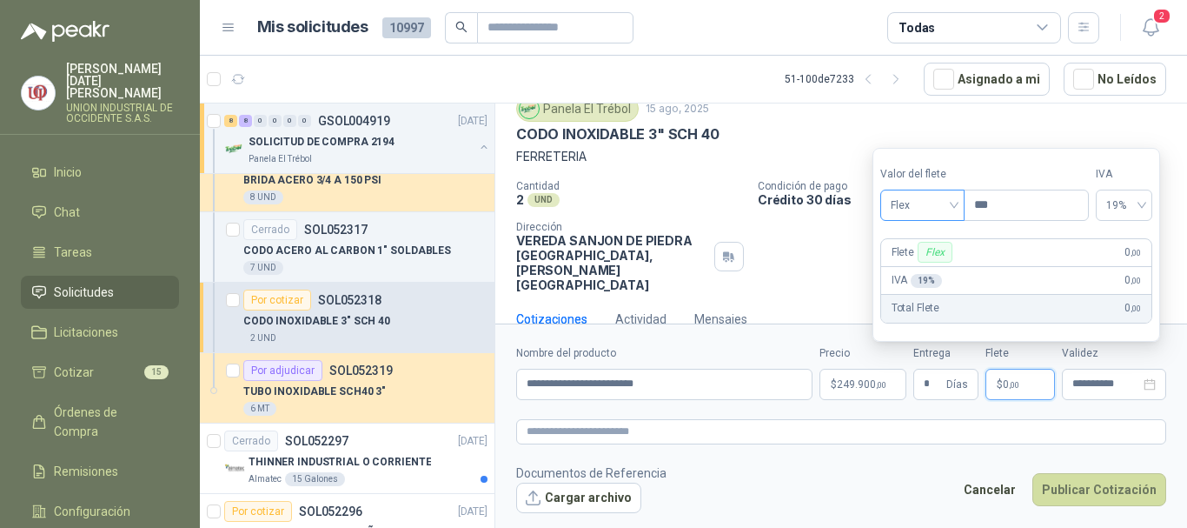
click at [952, 202] on span "Flex" at bounding box center [922, 205] width 63 height 26
click at [904, 271] on div "Incluido" at bounding box center [924, 269] width 60 height 19
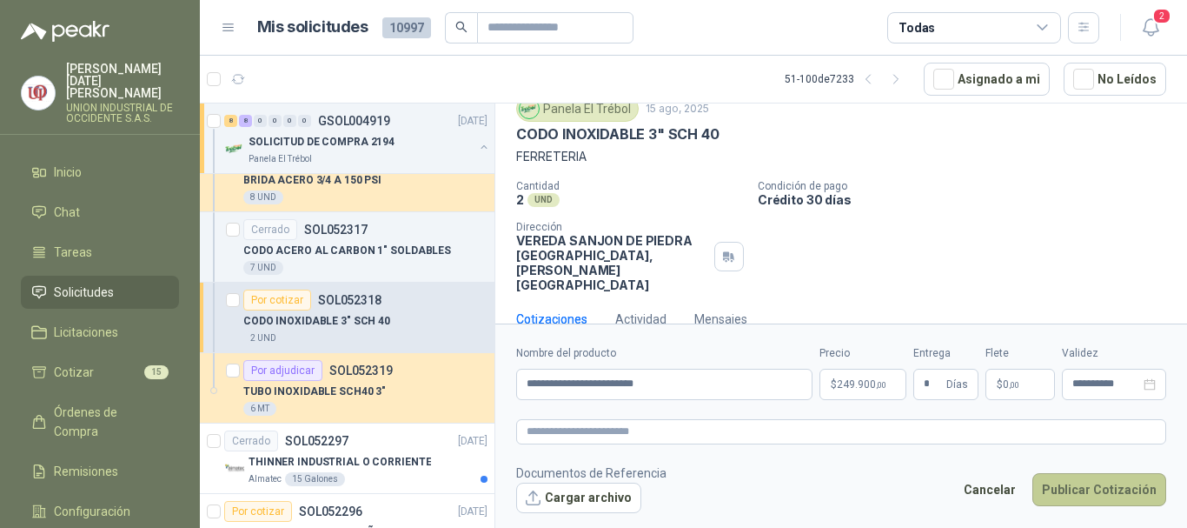
click at [1099, 482] on button "Publicar Cotización" at bounding box center [1099, 489] width 134 height 33
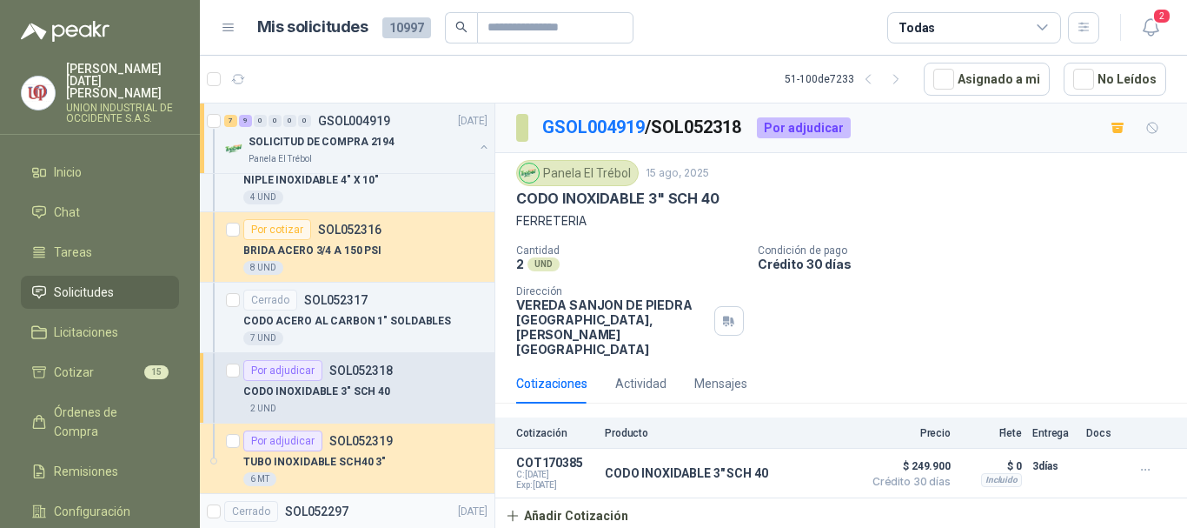
scroll to position [1564, 0]
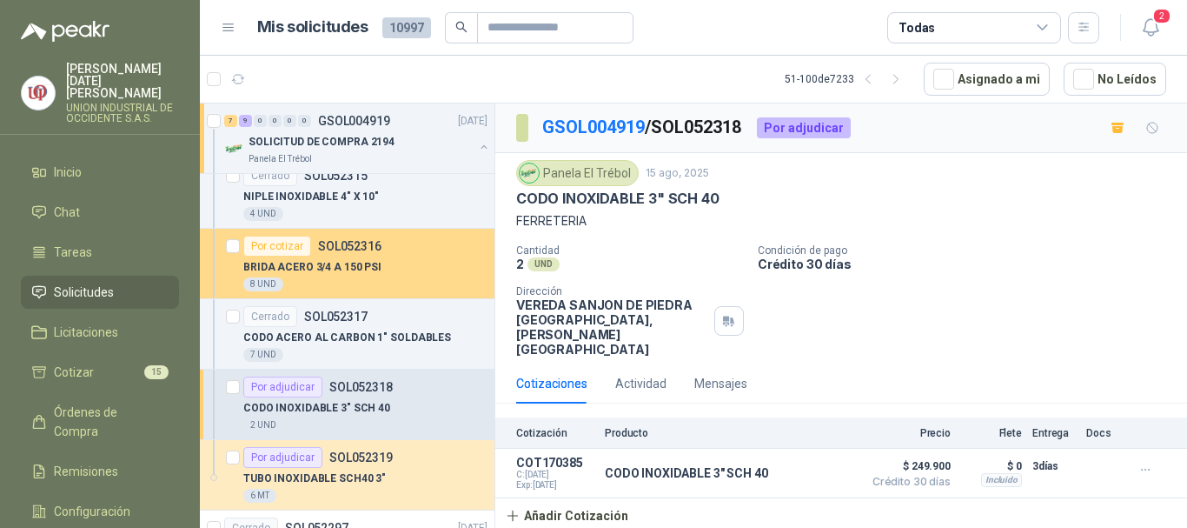
click at [314, 257] on div "BRIDA ACERO 3/4 A 150 PSI" at bounding box center [365, 266] width 244 height 21
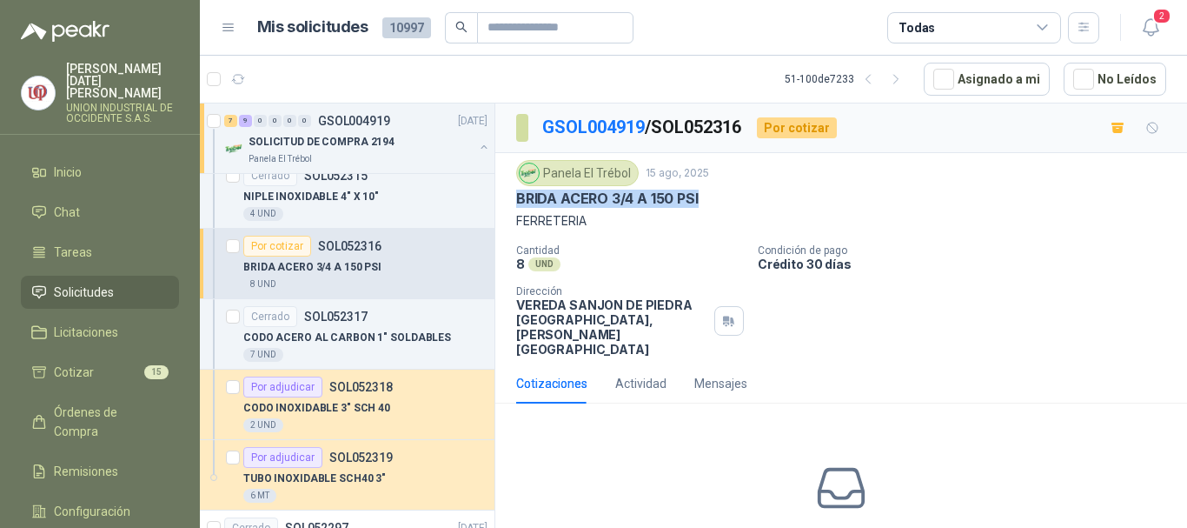
drag, startPoint x: 511, startPoint y: 200, endPoint x: 720, endPoint y: 205, distance: 208.7
click at [720, 205] on div "Panela El Trébol [DATE] [PERSON_NAME] 3/4 A 150 PSI FERRETERIA Cantidad 8 UND …" at bounding box center [841, 258] width 692 height 210
copy p "BRIDA ACERO 3/4 A 150 PSI"
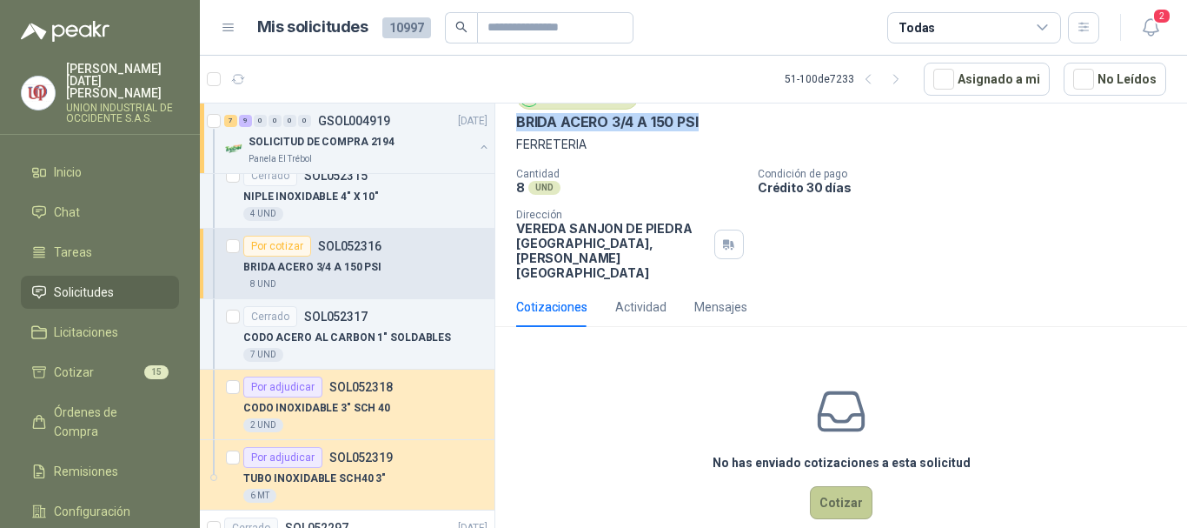
click at [841, 486] on button "Cotizar" at bounding box center [841, 502] width 63 height 33
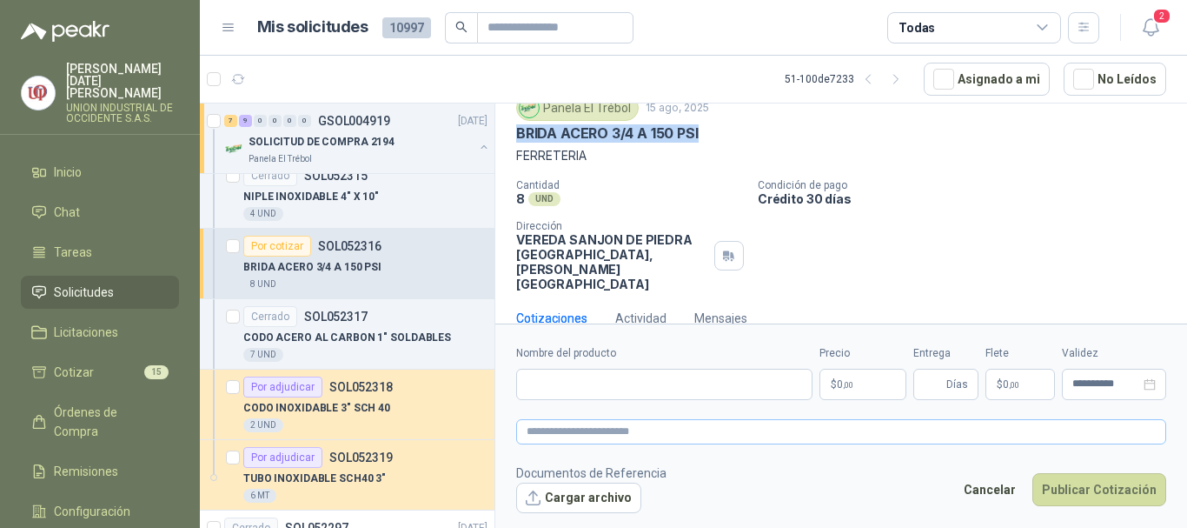
scroll to position [64, 0]
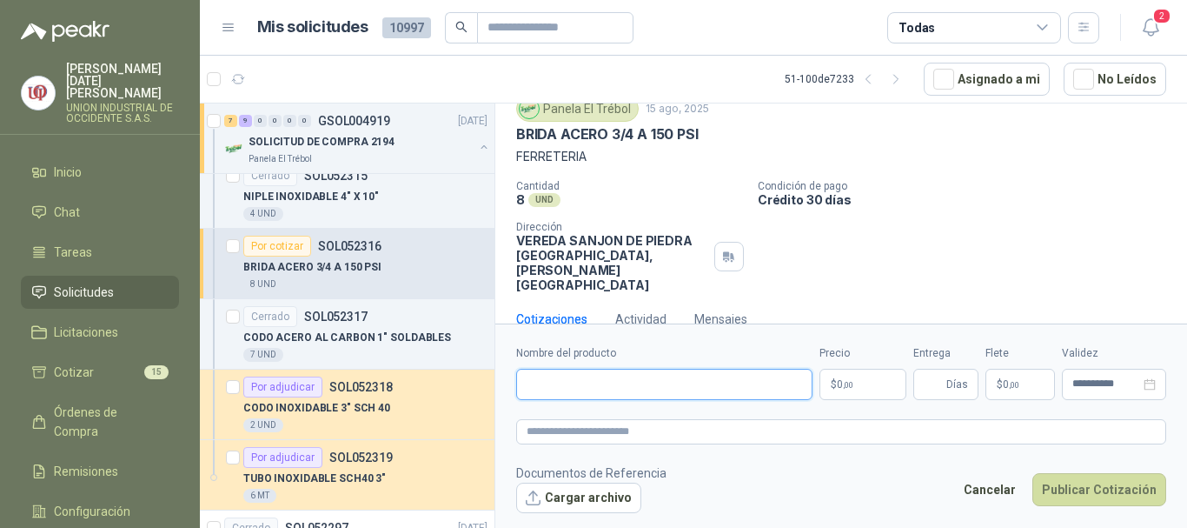
click at [578, 382] on input "Nombre del producto" at bounding box center [664, 384] width 296 height 31
paste input "**********"
type input "**********"
click at [870, 382] on p "$ 0 ,00" at bounding box center [863, 384] width 87 height 31
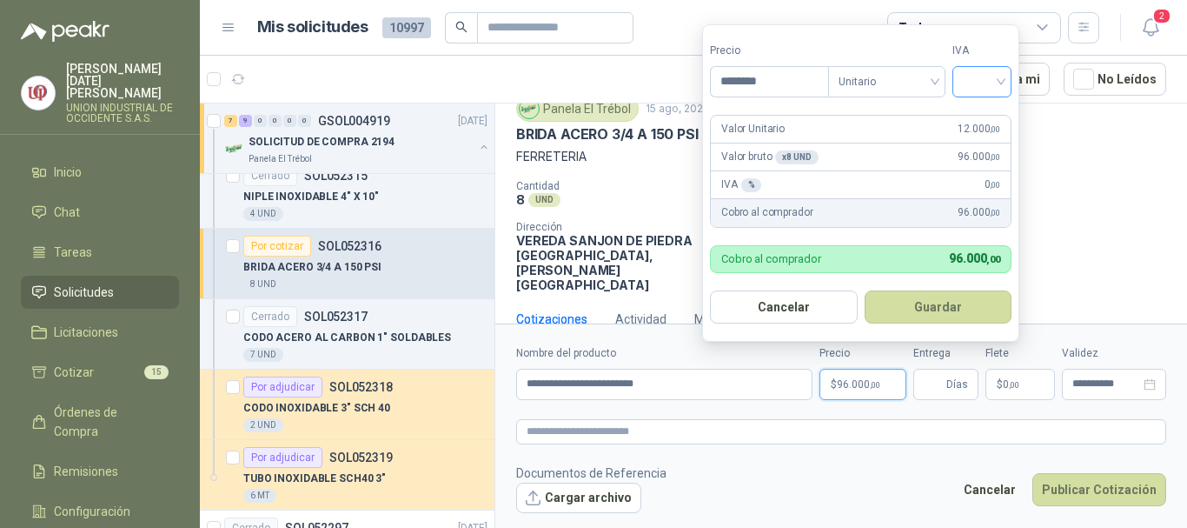
click at [1008, 74] on div at bounding box center [982, 81] width 59 height 31
type input "********"
click at [987, 114] on div "19%" at bounding box center [986, 117] width 32 height 19
click at [935, 294] on button "Guardar" at bounding box center [941, 306] width 149 height 33
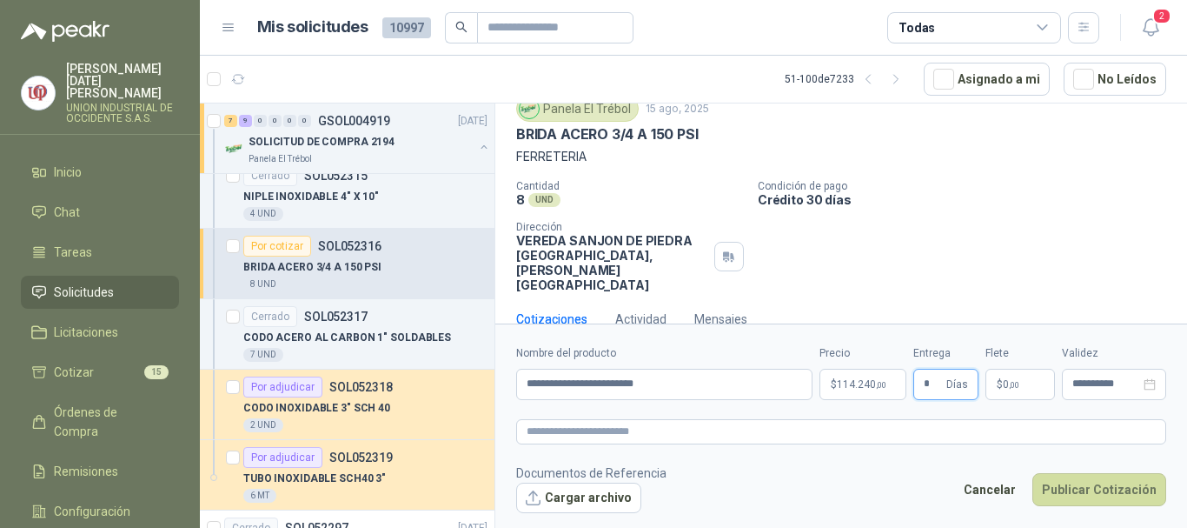
type input "*"
click at [1005, 384] on span "0 ,00" at bounding box center [1011, 384] width 17 height 10
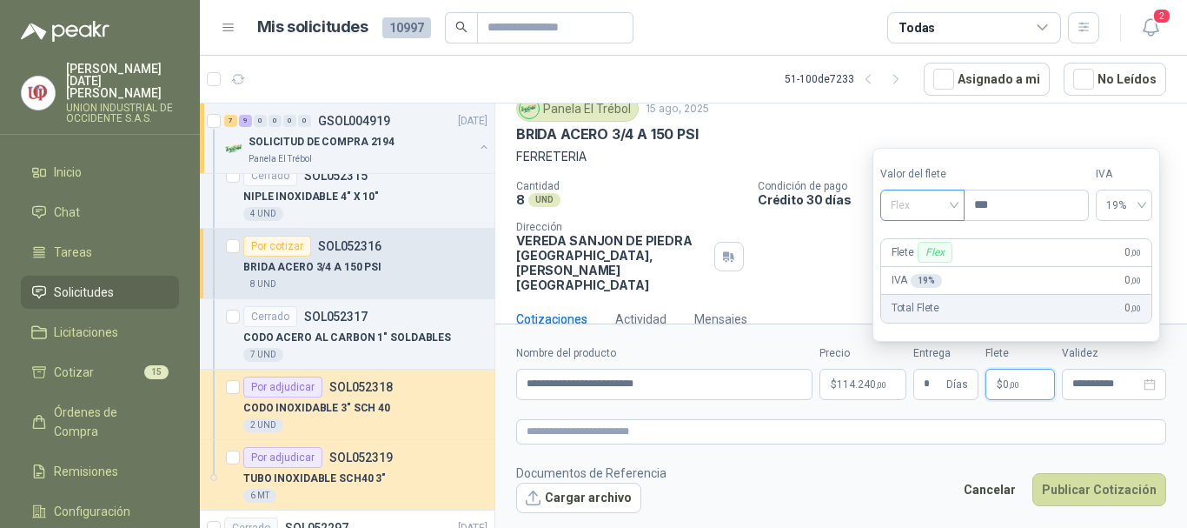
click at [959, 203] on div "Flex" at bounding box center [922, 204] width 84 height 31
click at [922, 266] on div "Incluido" at bounding box center [924, 269] width 60 height 19
click at [1099, 497] on button "Publicar Cotización" at bounding box center [1099, 489] width 134 height 33
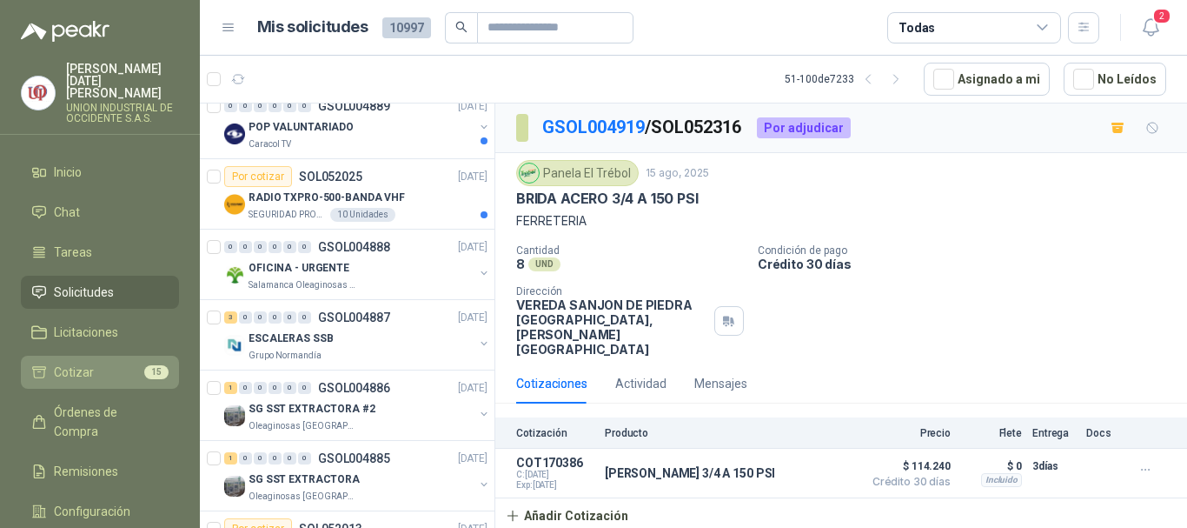
scroll to position [4155, 0]
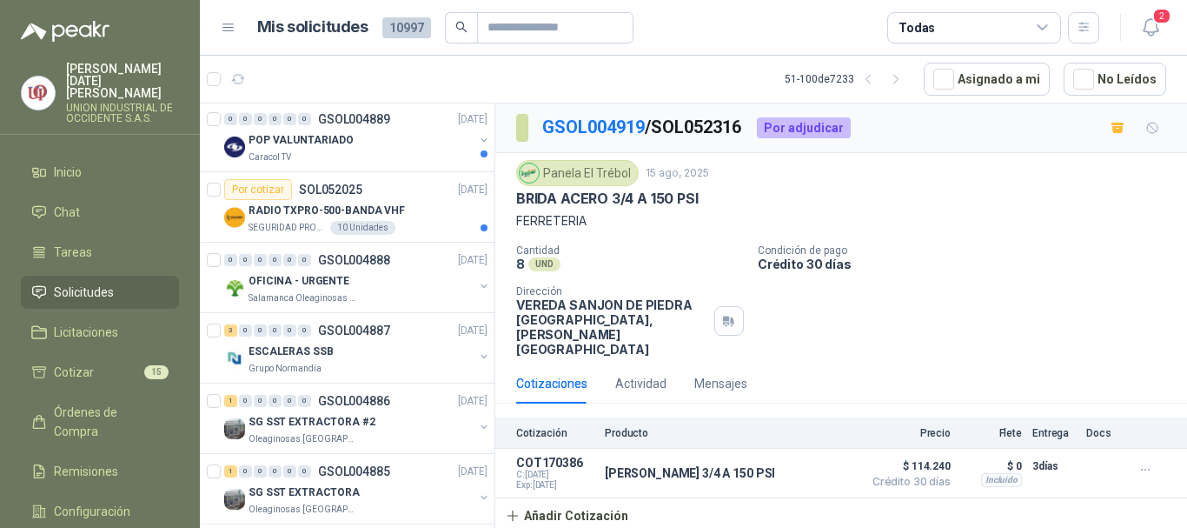
click at [89, 282] on span "Solicitudes" at bounding box center [84, 291] width 60 height 19
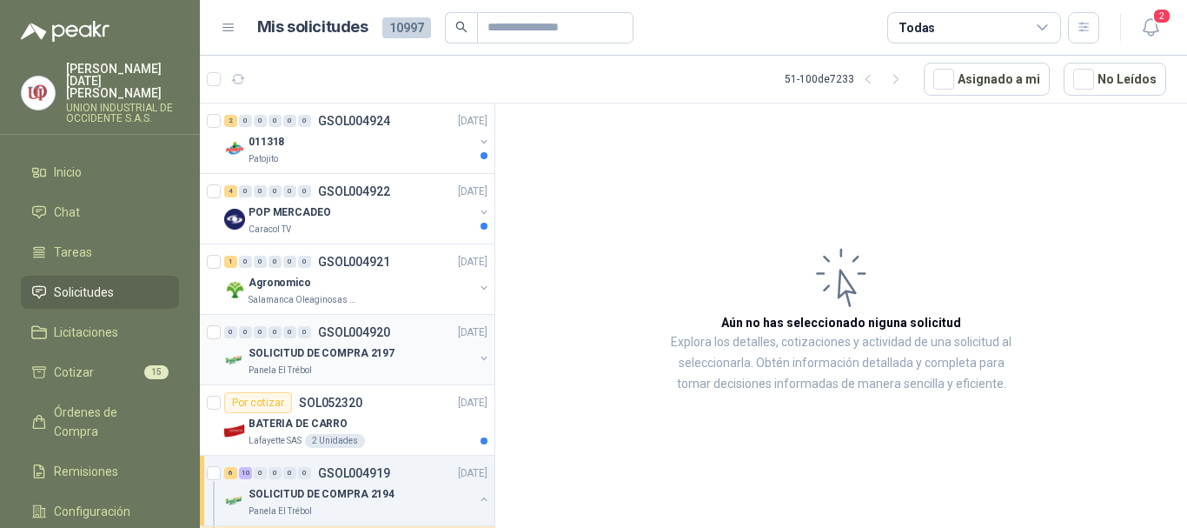
click at [279, 361] on p "SOLICITUD DE COMPRA 2197" at bounding box center [322, 353] width 146 height 17
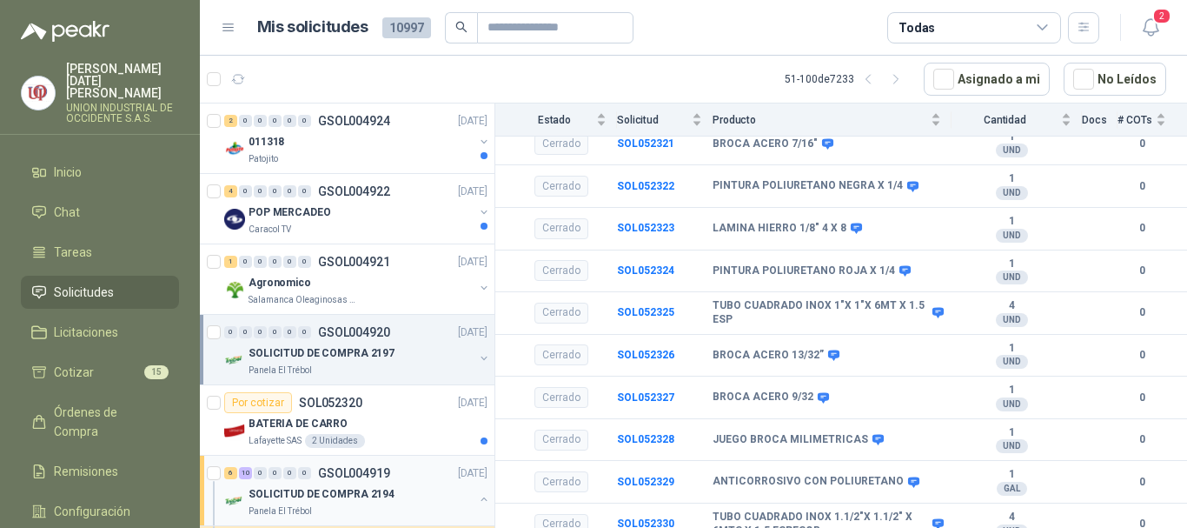
scroll to position [87, 0]
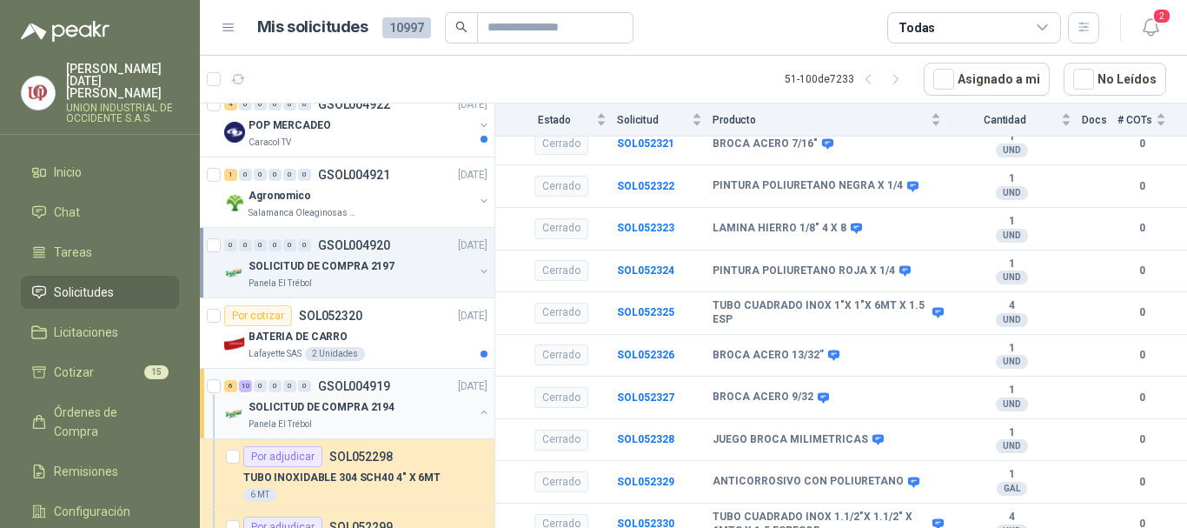
click at [324, 412] on p "SOLICITUD DE COMPRA 2194" at bounding box center [322, 407] width 146 height 17
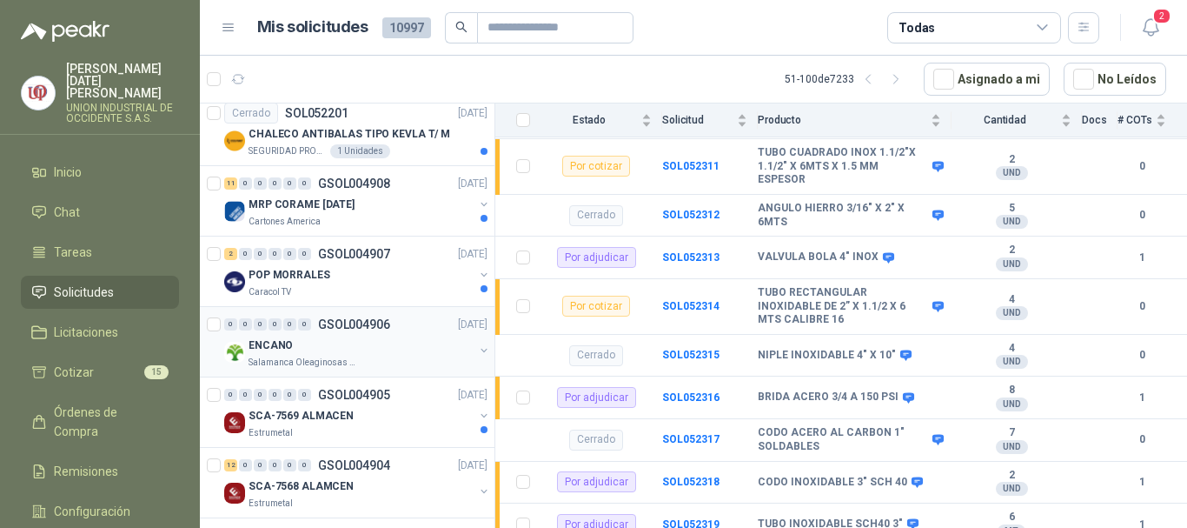
scroll to position [2781, 0]
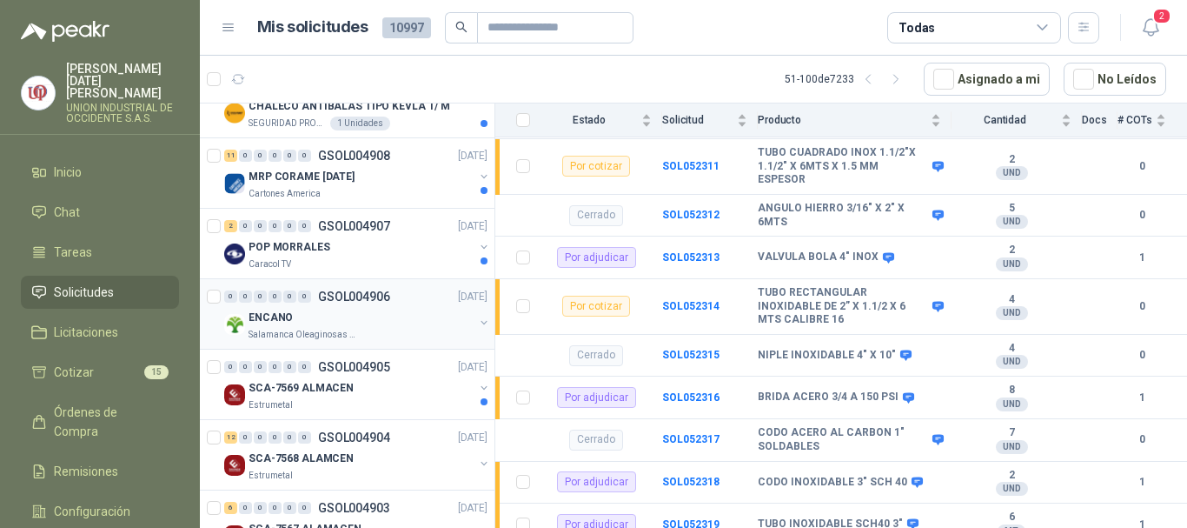
click at [294, 321] on div "ENCANO" at bounding box center [361, 317] width 225 height 21
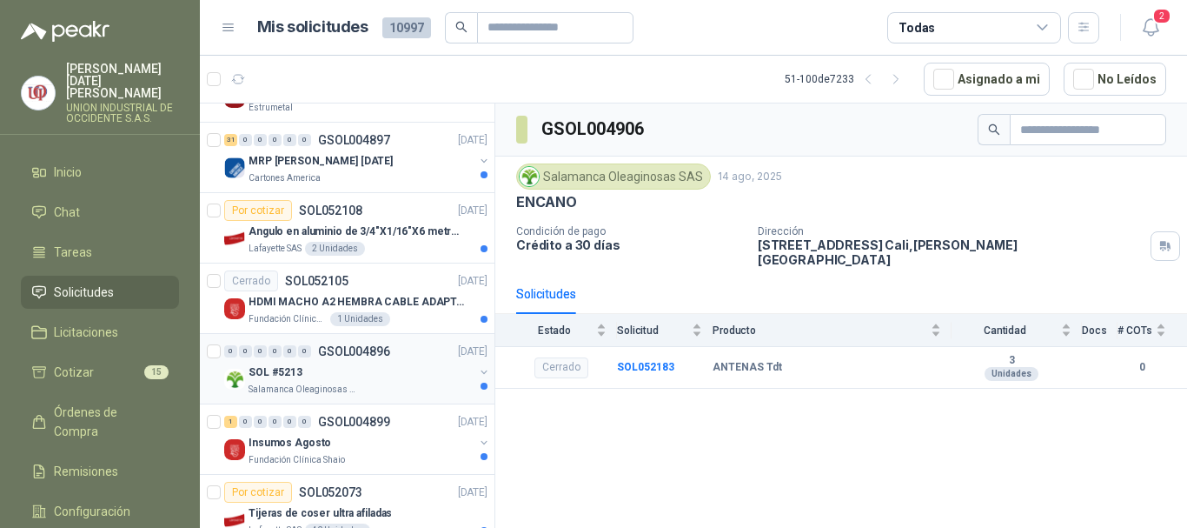
scroll to position [3390, 0]
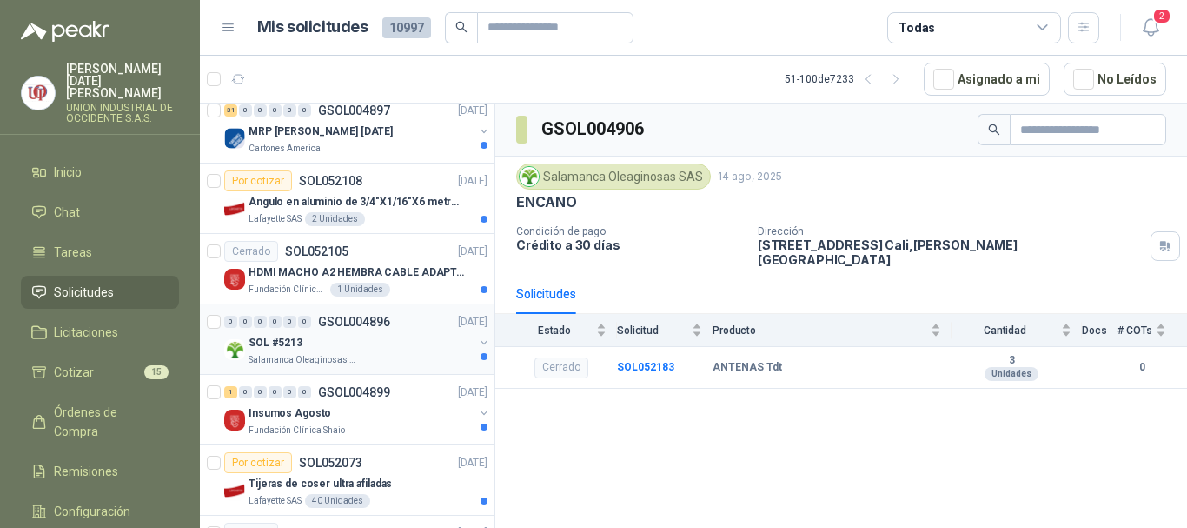
click at [310, 349] on div "SOL #5213" at bounding box center [361, 342] width 225 height 21
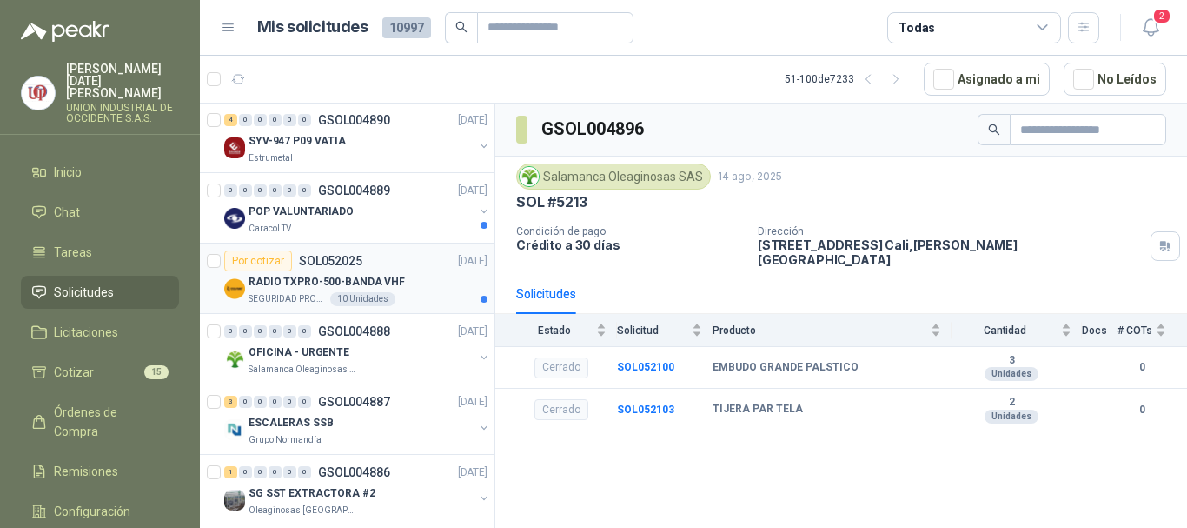
scroll to position [4085, 0]
click at [302, 364] on p "Salamanca Oleaginosas SAS" at bounding box center [304, 369] width 110 height 14
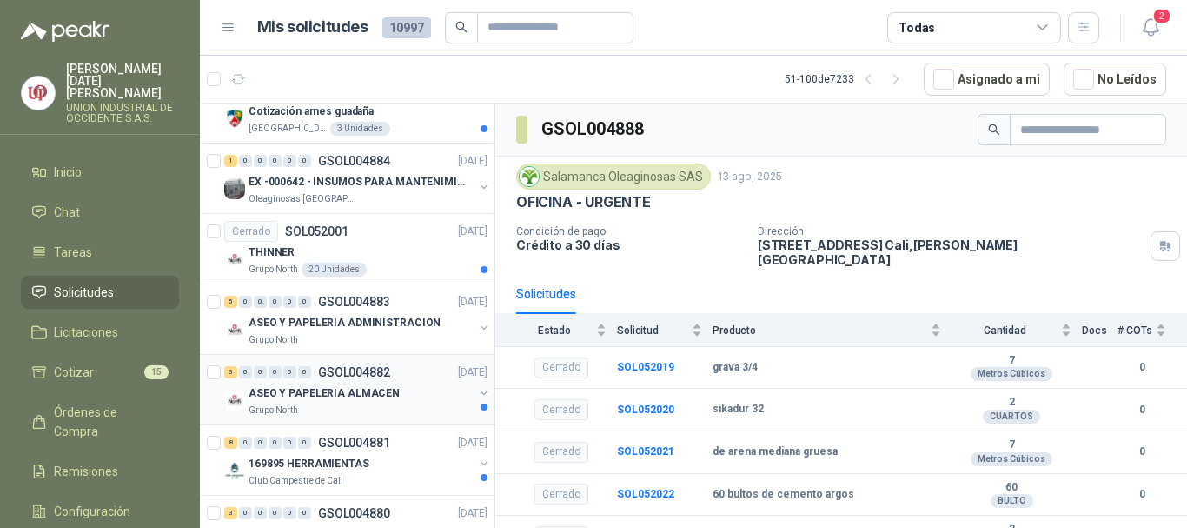
scroll to position [4677, 0]
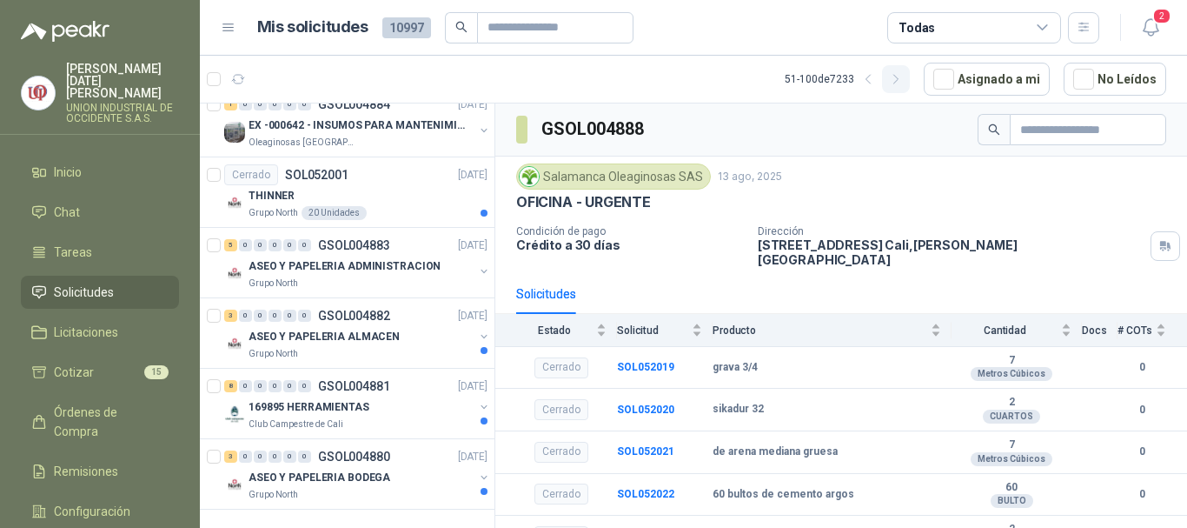
click at [904, 78] on icon "button" at bounding box center [896, 79] width 15 height 15
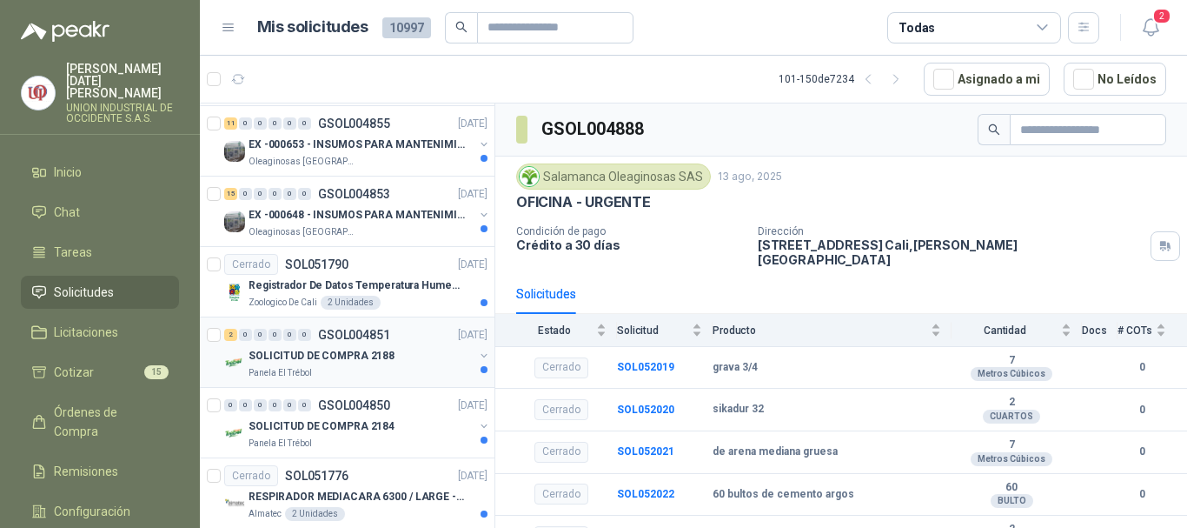
scroll to position [1477, 0]
click at [300, 367] on p "Panela El Trébol" at bounding box center [280, 371] width 63 height 14
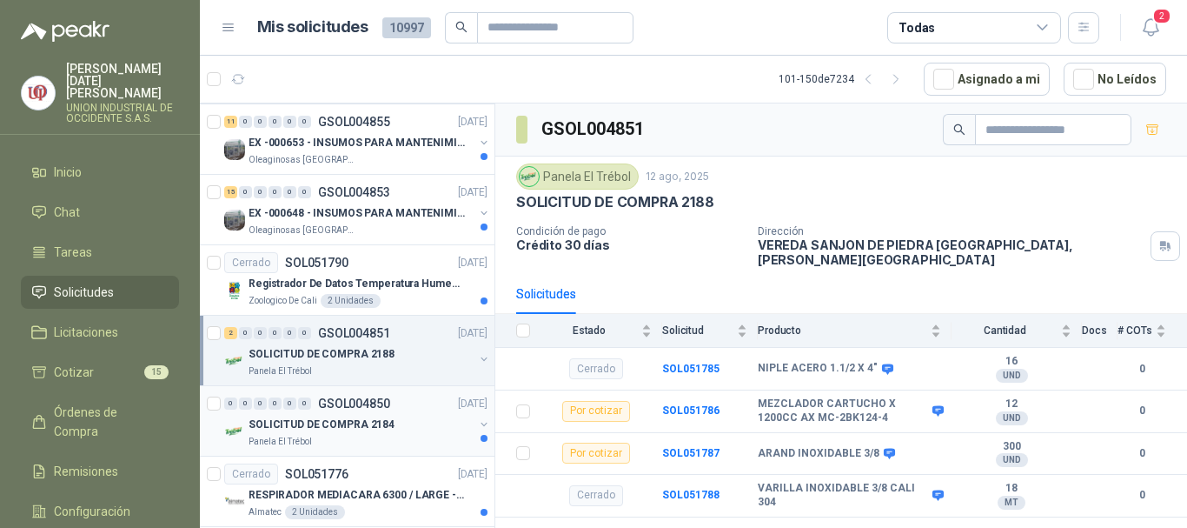
click at [294, 422] on p "SOLICITUD DE COMPRA 2184" at bounding box center [322, 424] width 146 height 17
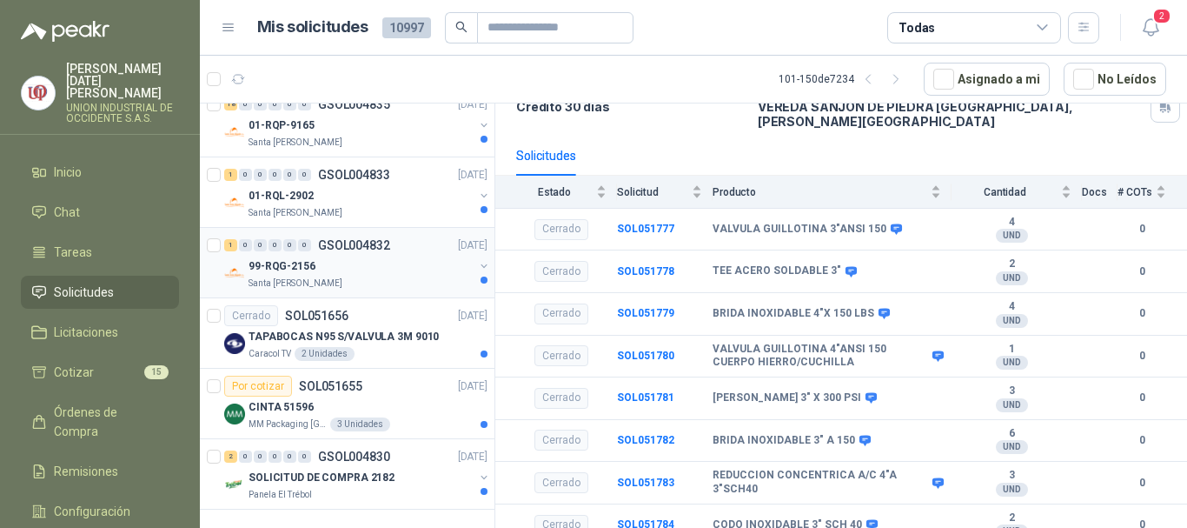
scroll to position [3128, 0]
click at [304, 469] on p "SOLICITUD DE COMPRA 2182" at bounding box center [322, 477] width 146 height 17
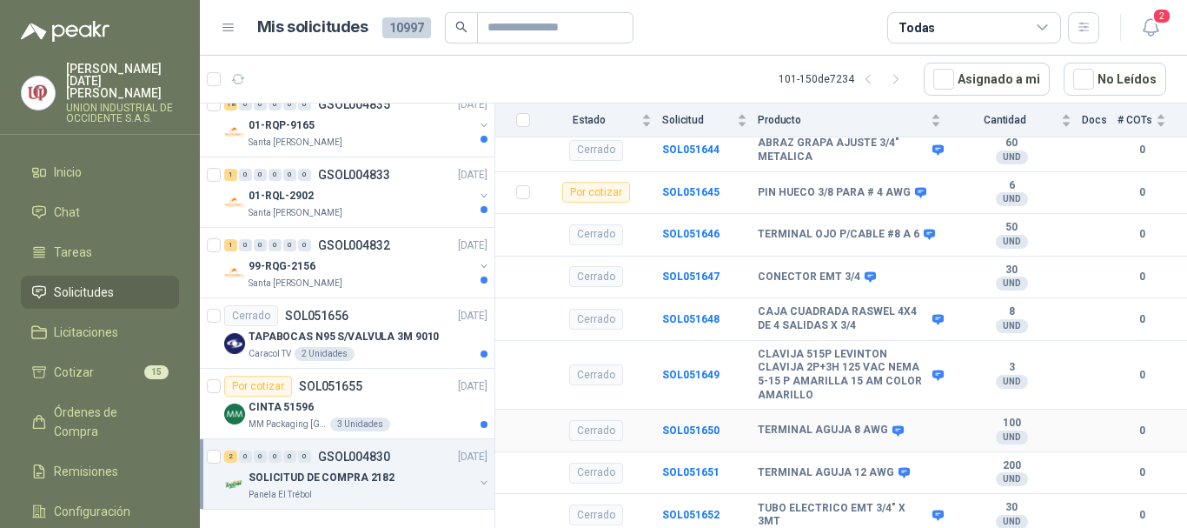
scroll to position [349, 0]
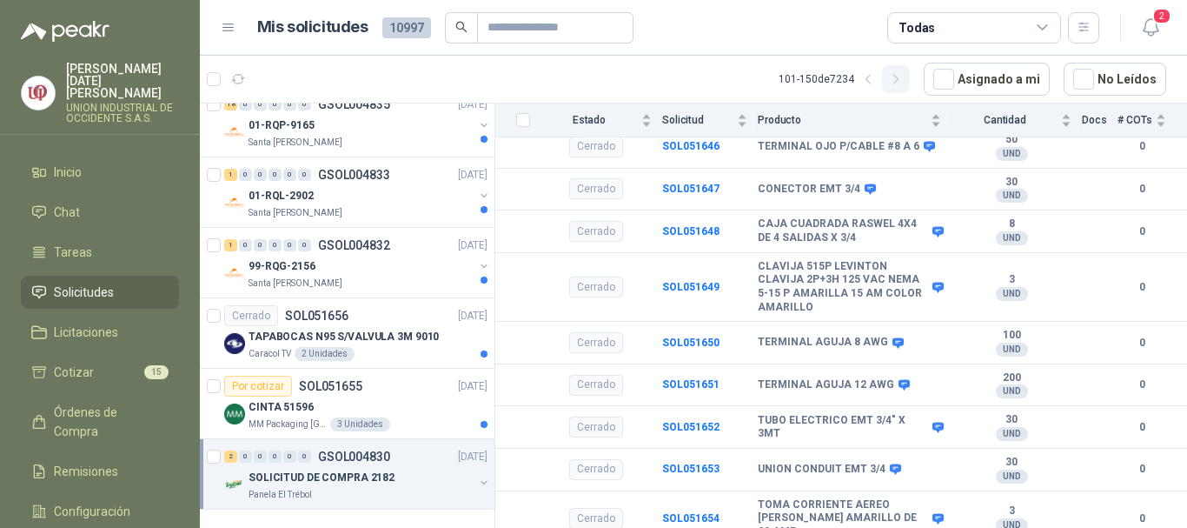
click at [904, 79] on icon "button" at bounding box center [896, 79] width 15 height 15
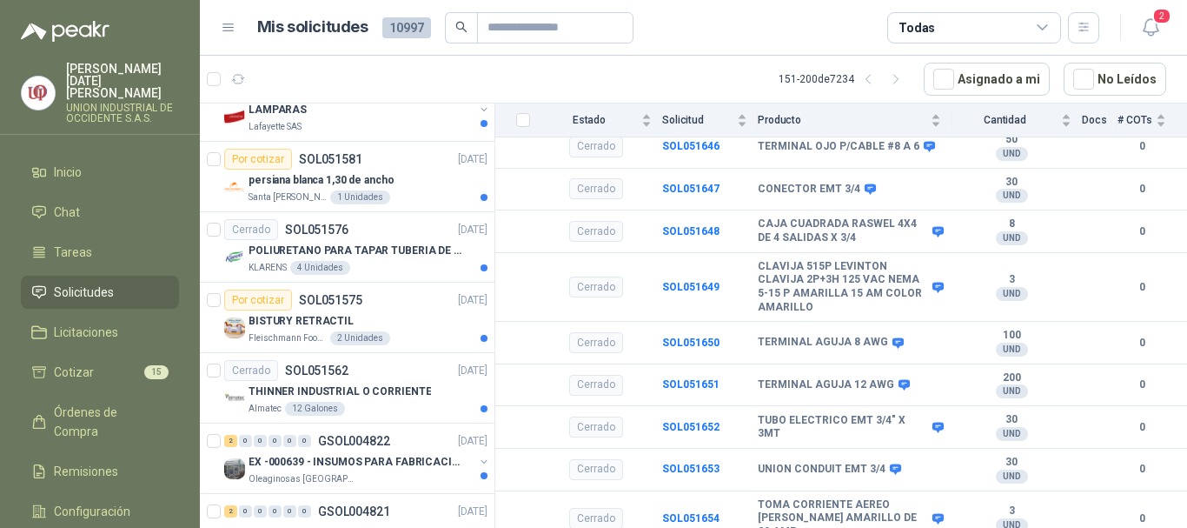
scroll to position [0, 0]
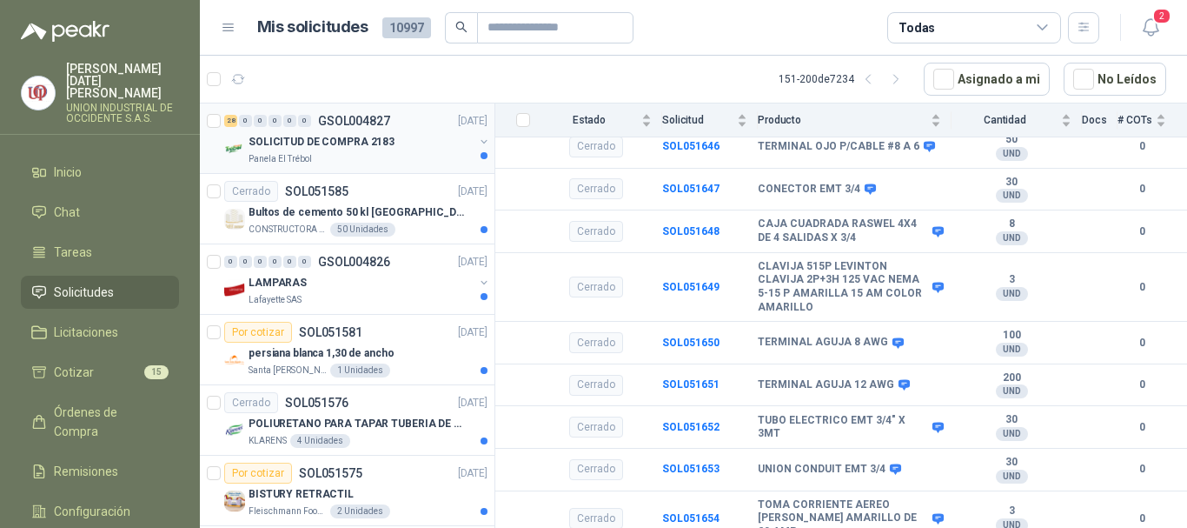
click at [287, 142] on p "SOLICITUD DE COMPRA 2183" at bounding box center [322, 142] width 146 height 17
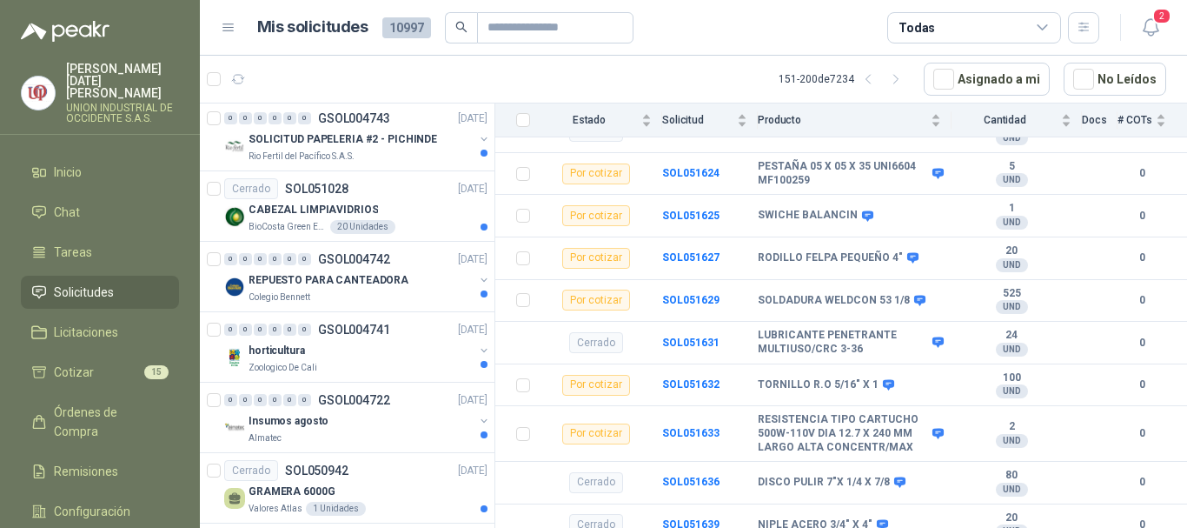
scroll to position [3128, 0]
